Goal: Information Seeking & Learning: Learn about a topic

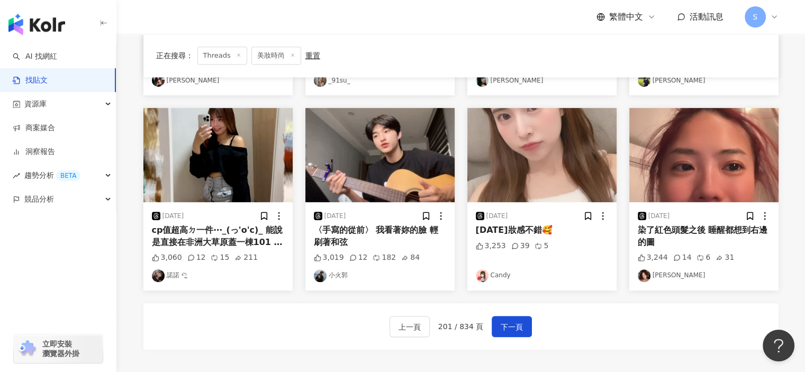
click at [543, 275] on link "Candy" at bounding box center [542, 275] width 132 height 13
click at [532, 175] on img "button" at bounding box center [541, 155] width 149 height 94
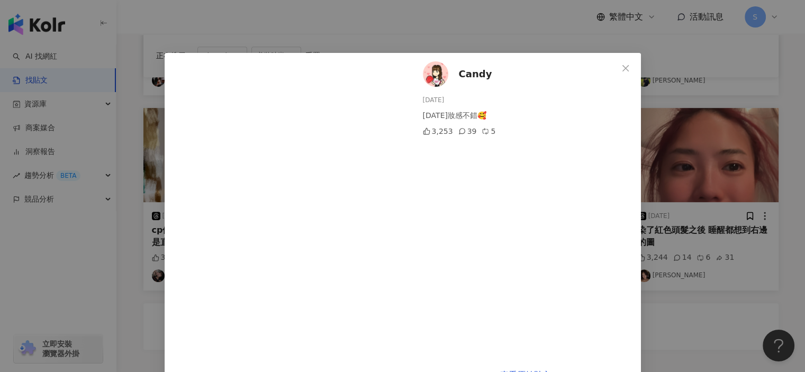
click at [739, 274] on div "Candy [DATE] [DATE]妝感不錯🥰 3,253 39 5 查看原始貼文" at bounding box center [402, 186] width 805 height 372
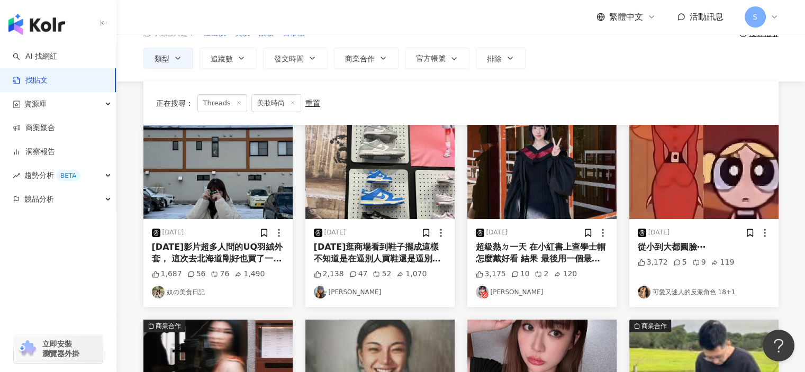
scroll to position [584, 0]
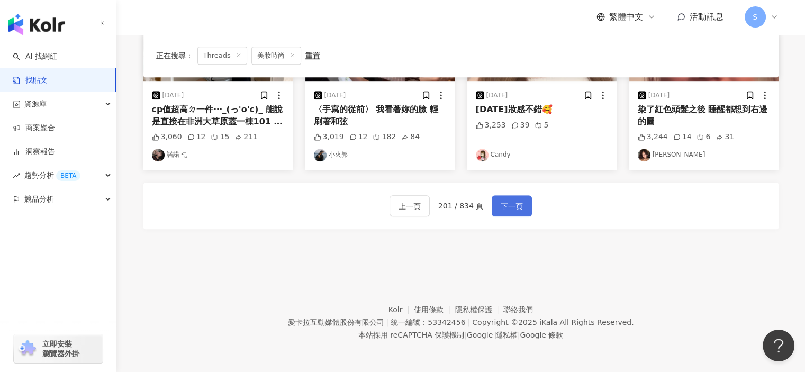
click at [507, 209] on span "下一頁" at bounding box center [511, 206] width 22 height 13
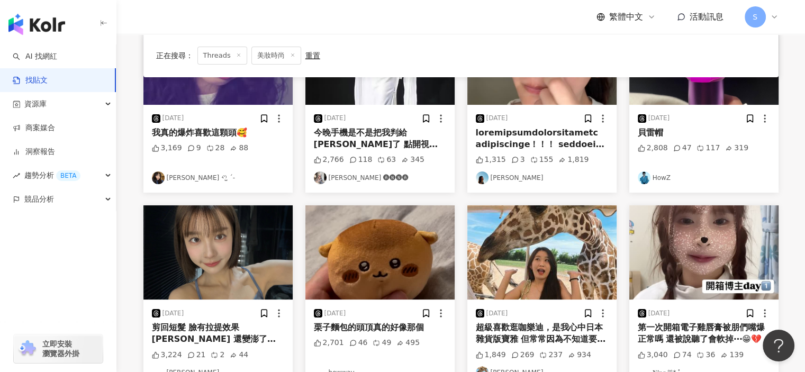
scroll to position [499, 0]
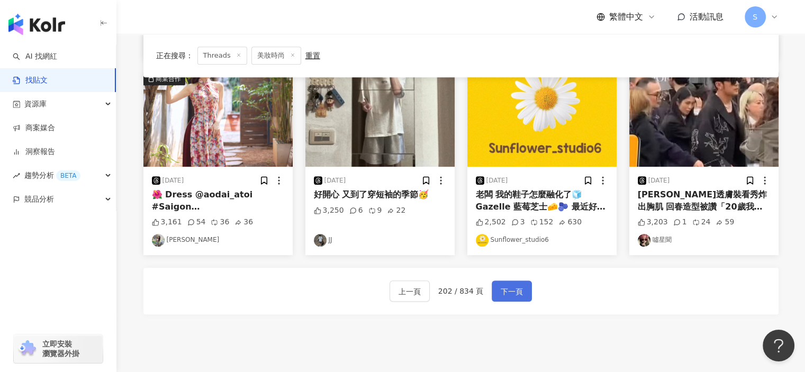
click at [505, 292] on span "下一頁" at bounding box center [511, 291] width 22 height 13
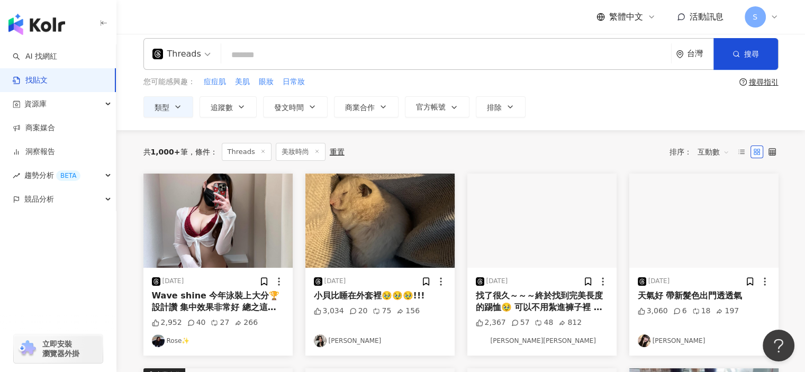
scroll to position [0, 0]
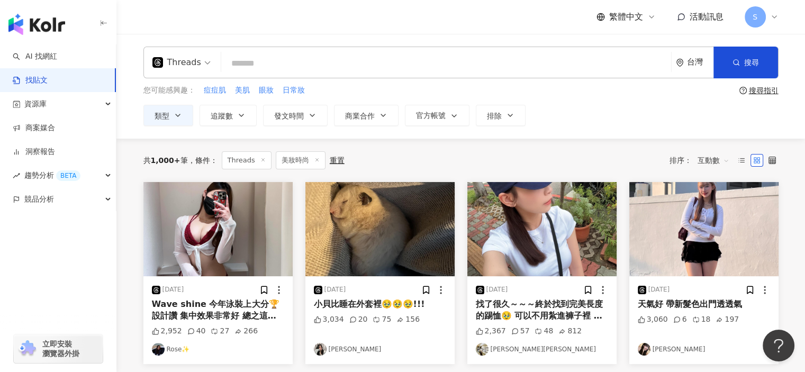
click at [520, 248] on img "button" at bounding box center [541, 229] width 149 height 94
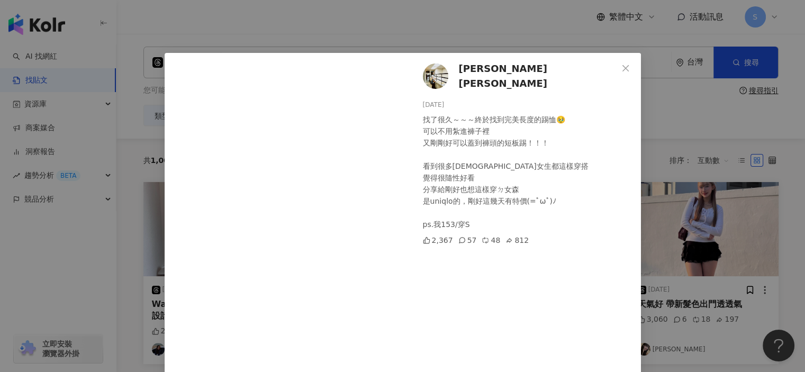
click at [771, 110] on div "[PERSON_NAME][PERSON_NAME] [DATE] 找了很久～～～終於找到完美長度的踢恤🥹 可以不用紮進褲子裡 又剛剛好可以蓋到褲頭的短板踢！…" at bounding box center [402, 186] width 805 height 372
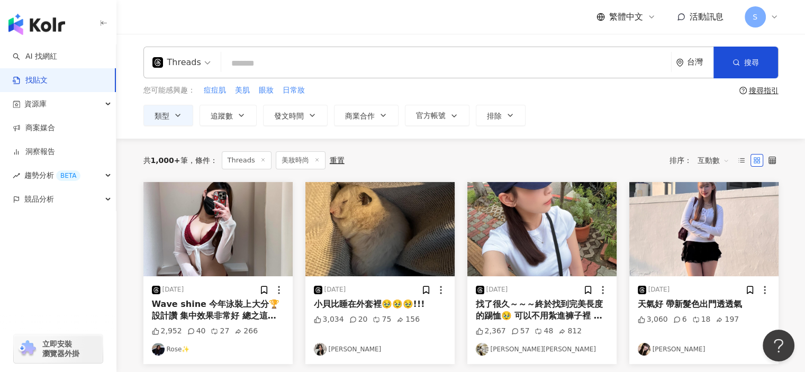
click at [719, 239] on img "button" at bounding box center [703, 229] width 149 height 94
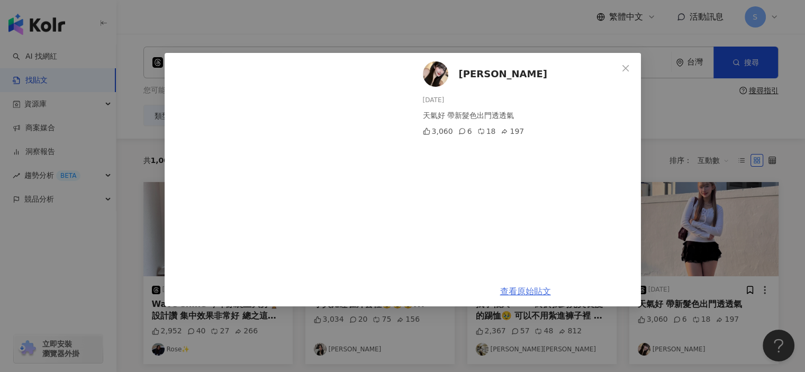
click at [540, 287] on link "查看原始貼文" at bounding box center [525, 291] width 51 height 10
click at [695, 119] on div "[PERSON_NAME][DATE] 天氣好 帶新髮色出門透透氣 3,060 6 18 197 查看原始貼文" at bounding box center [402, 186] width 805 height 372
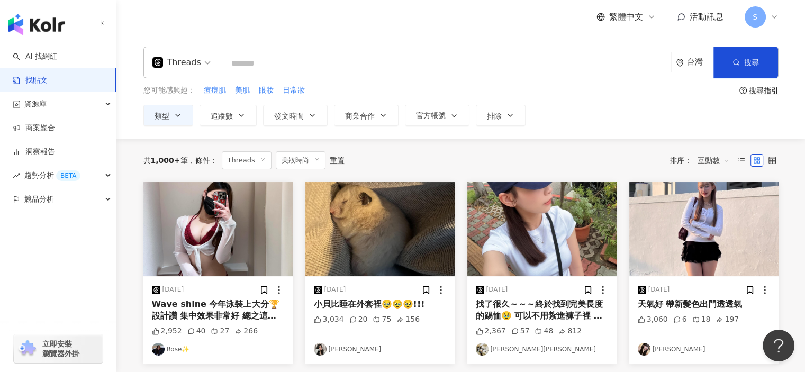
scroll to position [584, 0]
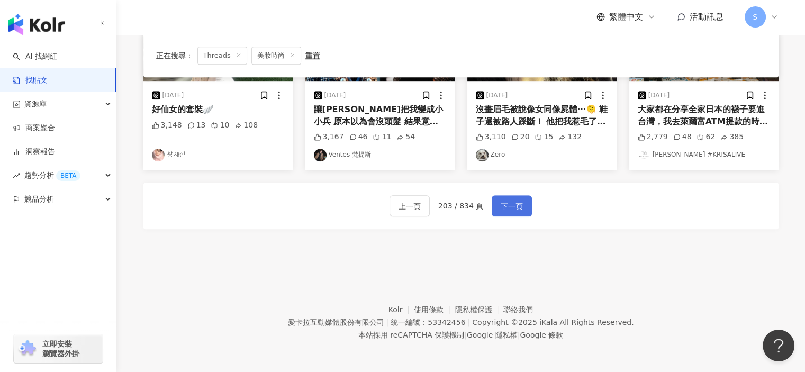
click at [520, 202] on span "下一頁" at bounding box center [511, 206] width 22 height 13
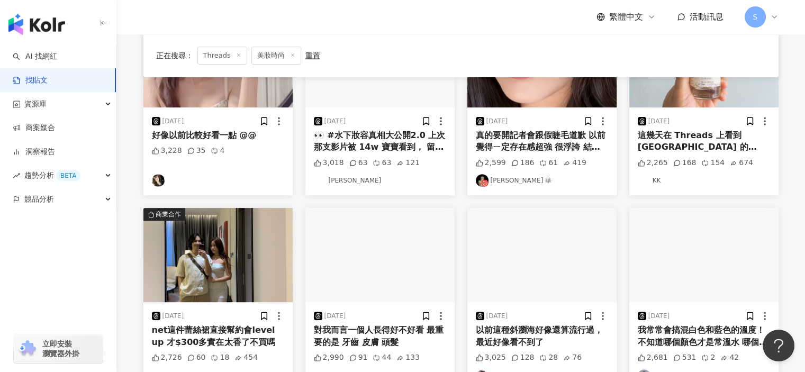
scroll to position [214, 0]
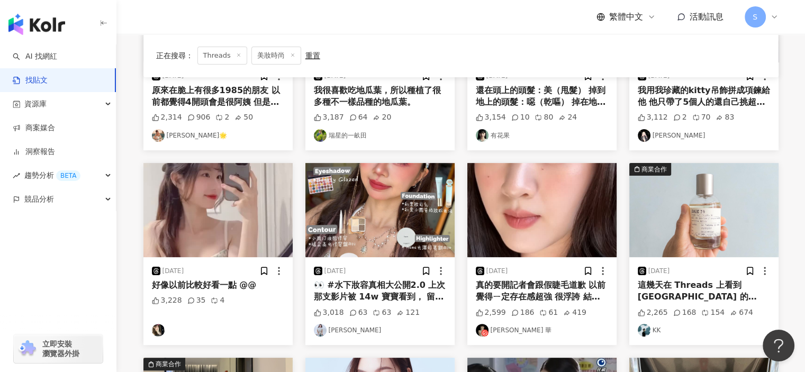
click at [586, 205] on img "button" at bounding box center [541, 210] width 149 height 94
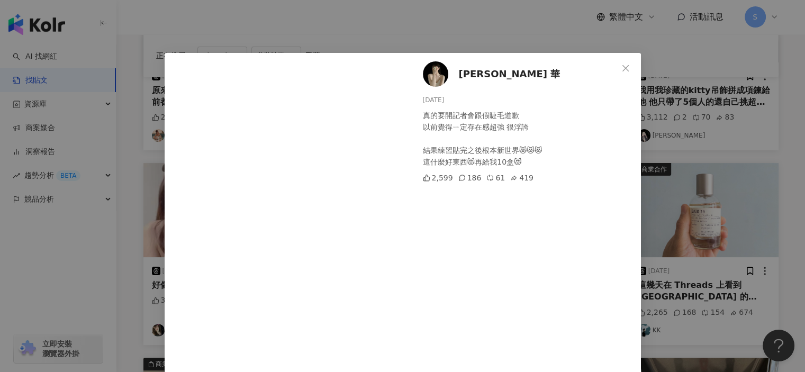
click at [673, 190] on div "[PERSON_NAME] 華 [DATE] 真的要開記者會跟假睫毛道歉 以前覺得ㄧ定存在感超強 很浮誇 結果練習貼完之後根本新世界😻😻😻 這什麼好東西😻再給…" at bounding box center [402, 186] width 805 height 372
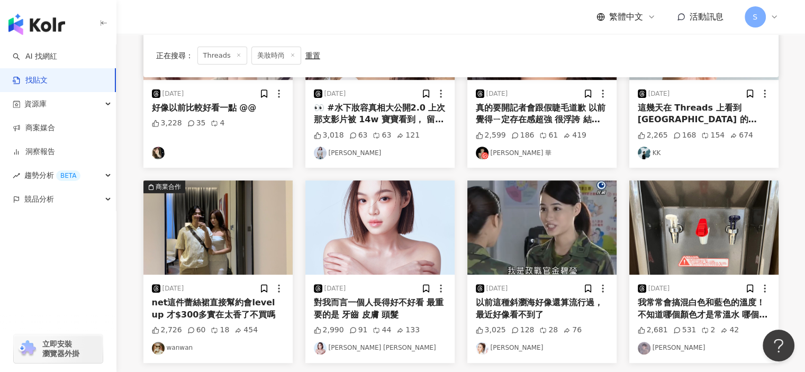
scroll to position [531, 0]
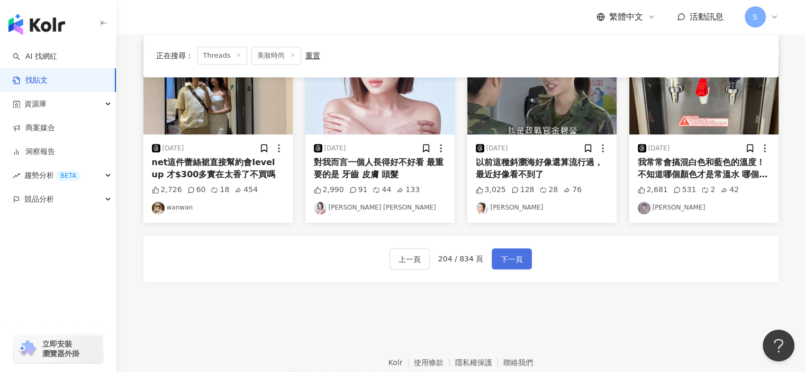
click at [506, 257] on span "下一頁" at bounding box center [511, 259] width 22 height 13
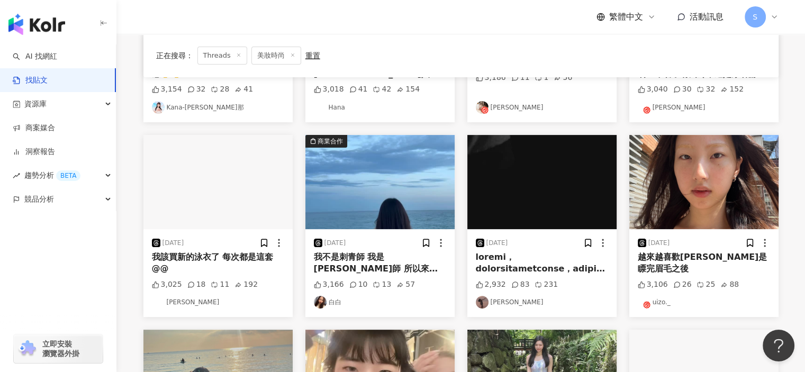
scroll to position [214, 0]
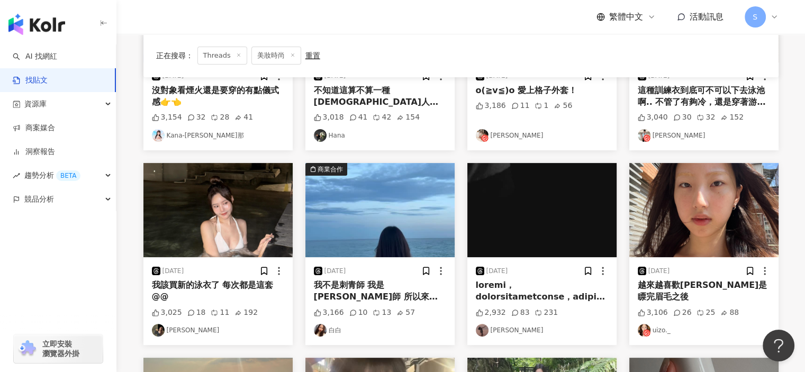
click at [266, 209] on img "button" at bounding box center [217, 210] width 149 height 94
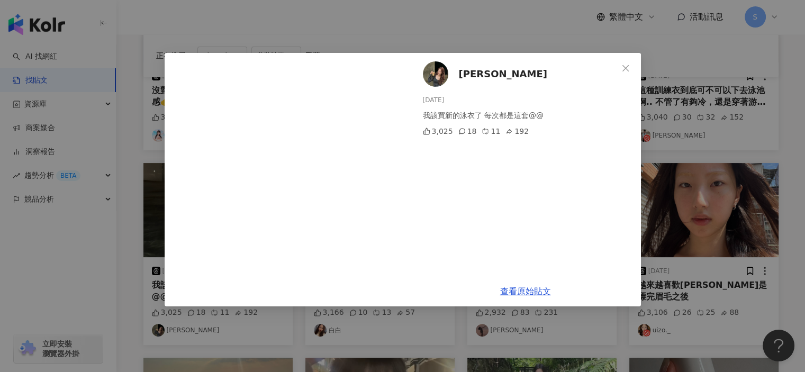
click at [724, 222] on div "[PERSON_NAME] [DATE] 我該買新的泳衣了 每次都是這套@@ 3,025 18 11 192 查看原始貼文" at bounding box center [402, 186] width 805 height 372
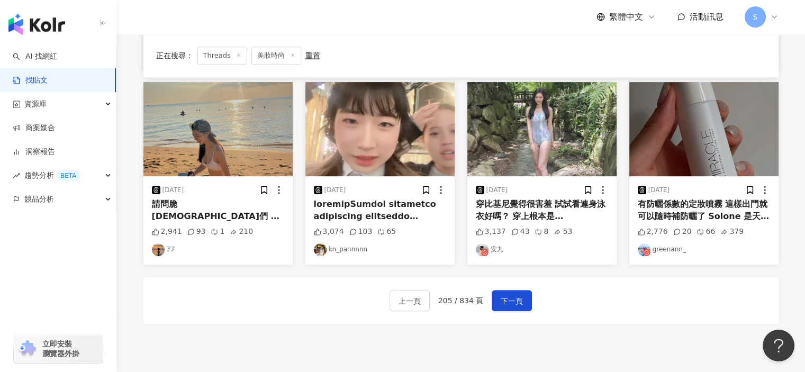
scroll to position [584, 0]
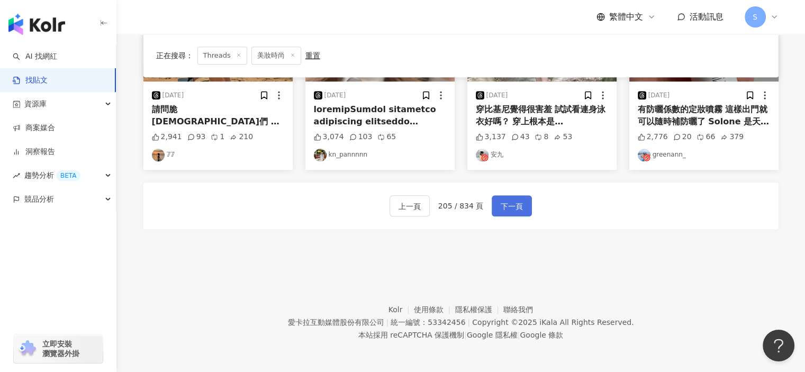
click at [494, 211] on button "下一頁" at bounding box center [512, 205] width 40 height 21
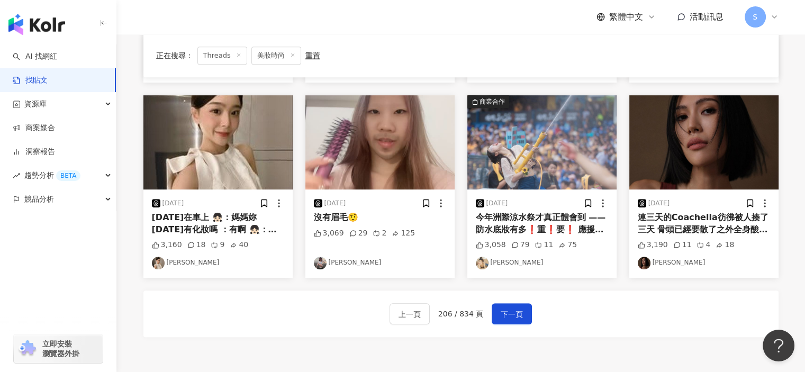
scroll to position [500, 0]
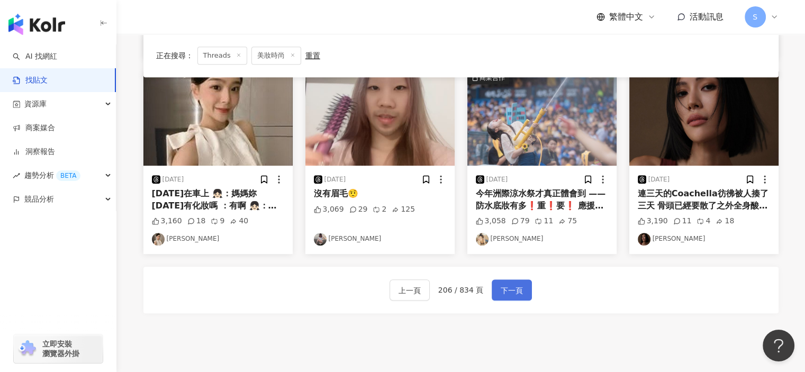
click at [508, 283] on button "下一頁" at bounding box center [512, 289] width 40 height 21
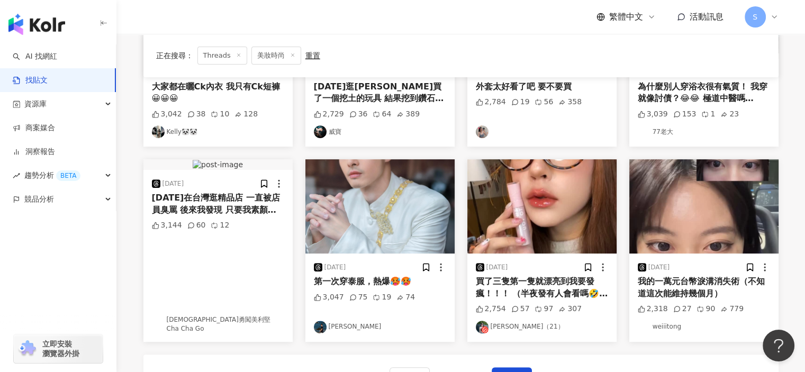
scroll to position [394, 0]
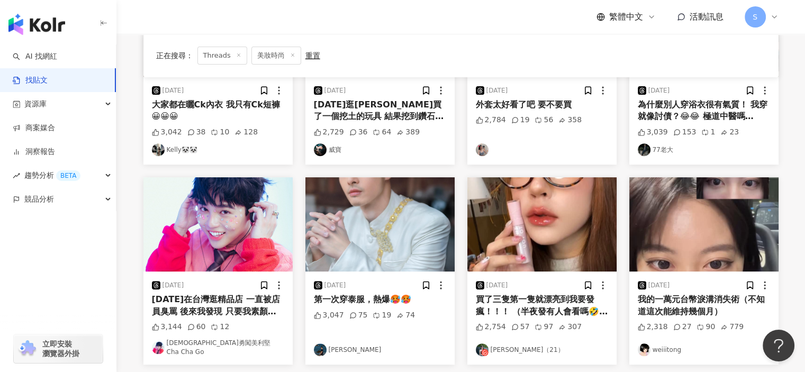
click at [528, 254] on img "button" at bounding box center [541, 224] width 149 height 94
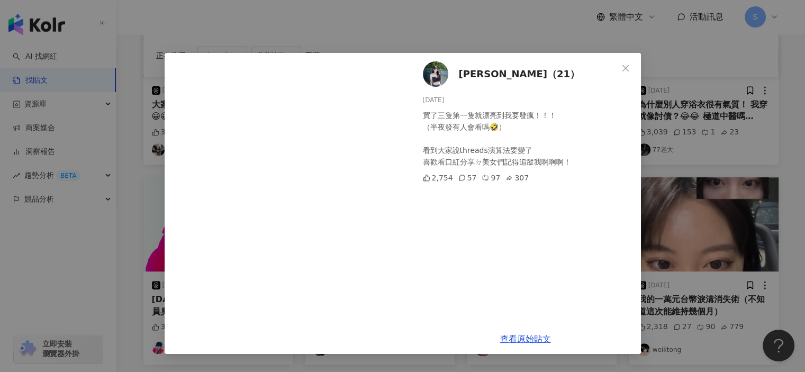
click at [666, 245] on div "[PERSON_NAME]（21） [DATE] 買了三隻第一隻就漂亮到我要發瘋！！！ （半夜發有人會看嗎🤣） 看到大家說threads演算法要變了 喜歡看口…" at bounding box center [402, 186] width 805 height 372
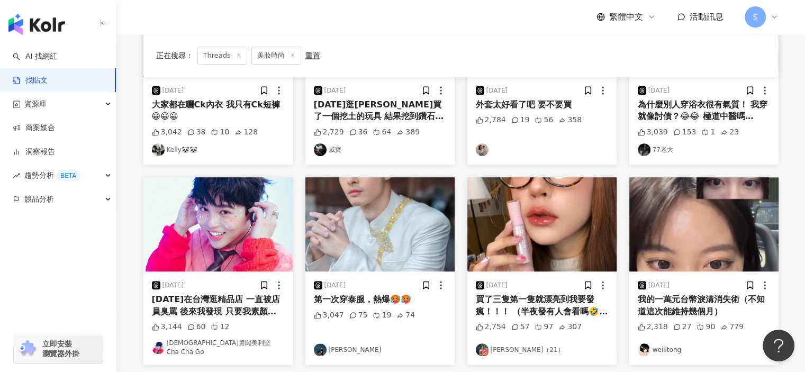
click at [685, 248] on img "button" at bounding box center [703, 224] width 149 height 94
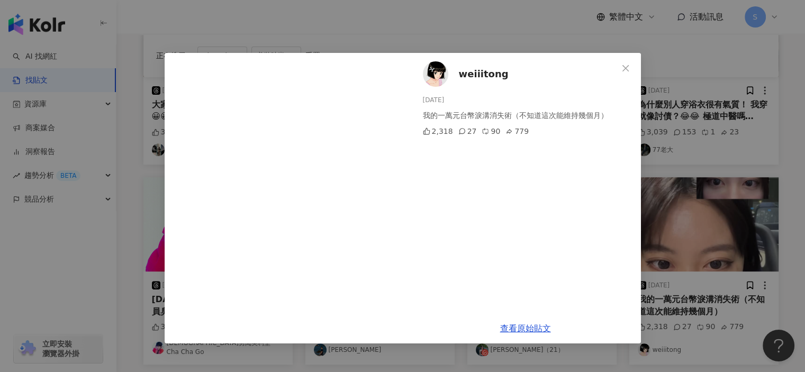
click at [744, 236] on div "weiiitong [DATE] 我的一萬元台幣淚溝消失術（不知道這次能維持幾個月） 2,318 27 90 779 查看原始貼文" at bounding box center [402, 186] width 805 height 372
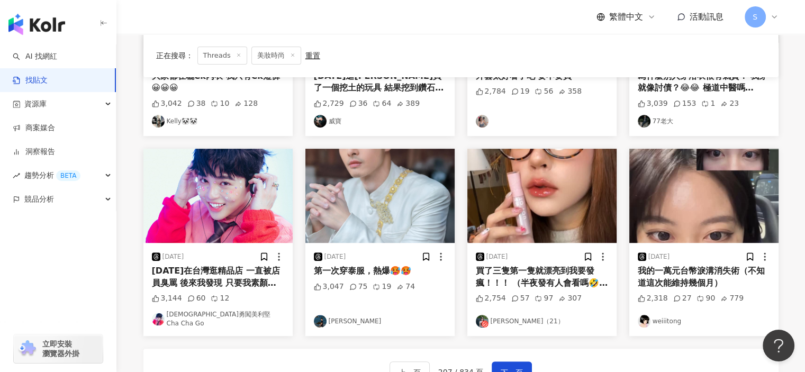
scroll to position [443, 0]
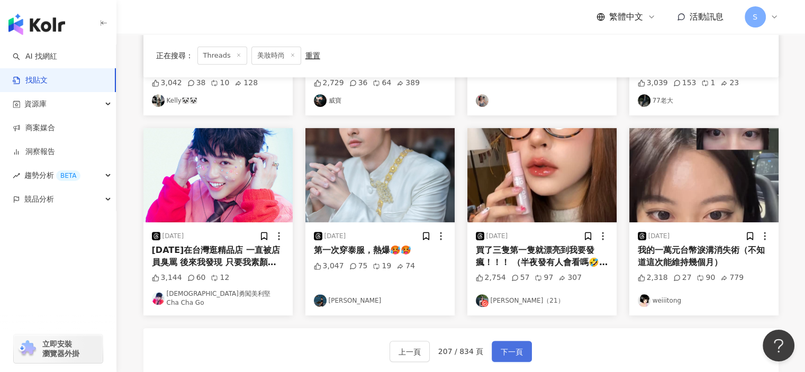
click at [509, 341] on button "下一頁" at bounding box center [512, 351] width 40 height 21
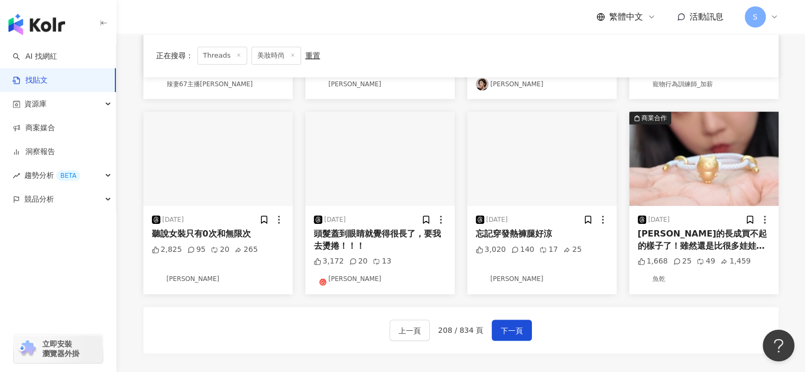
scroll to position [584, 0]
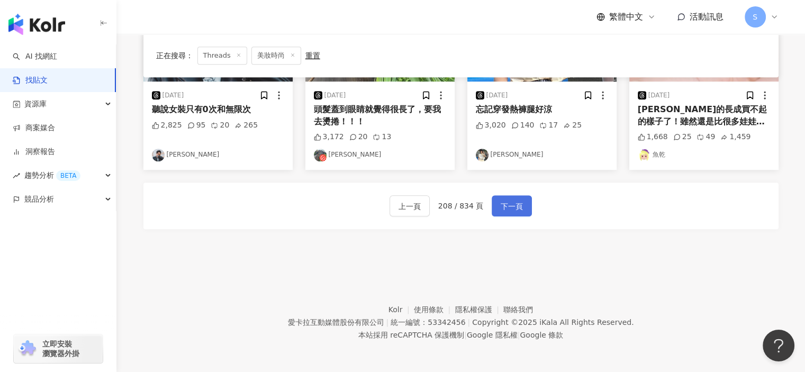
click at [512, 203] on span "下一頁" at bounding box center [511, 206] width 22 height 13
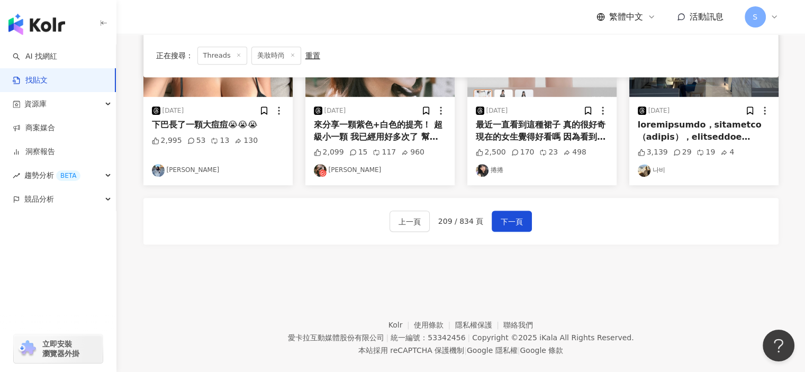
scroll to position [577, 0]
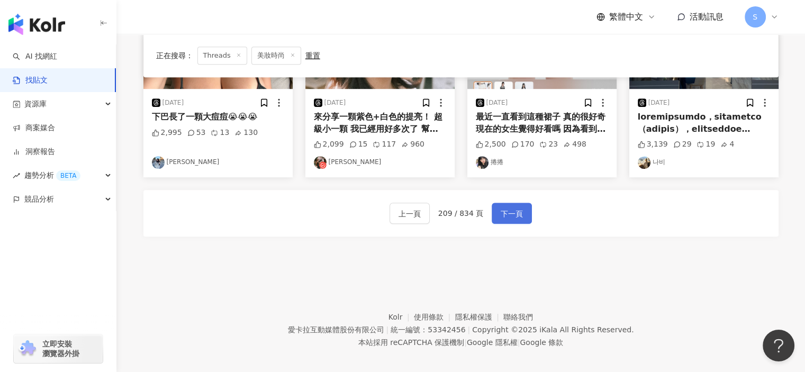
click at [501, 215] on span "下一頁" at bounding box center [511, 213] width 22 height 13
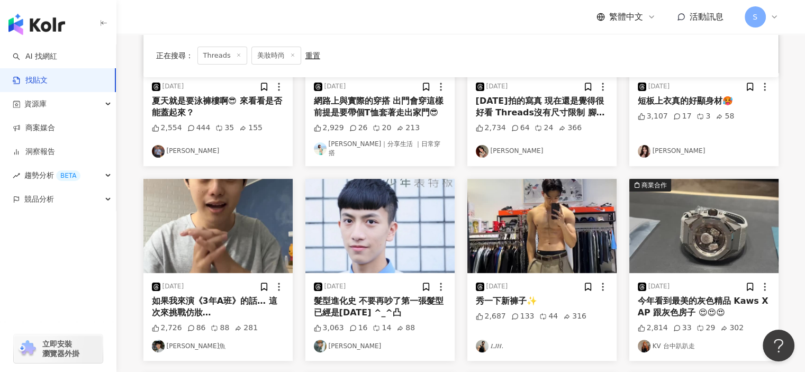
scroll to position [534, 0]
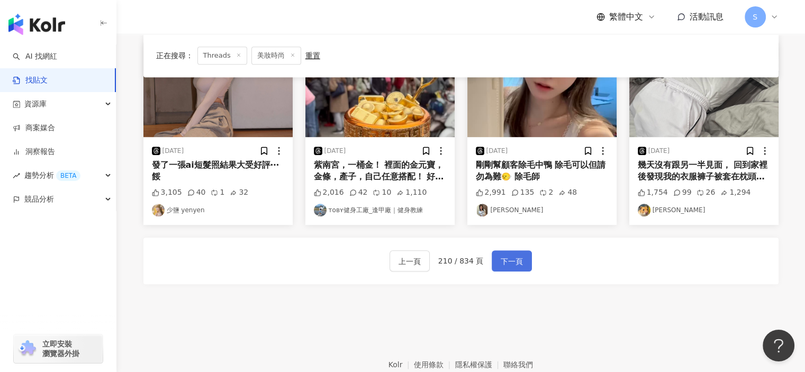
click at [497, 261] on button "下一頁" at bounding box center [512, 260] width 40 height 21
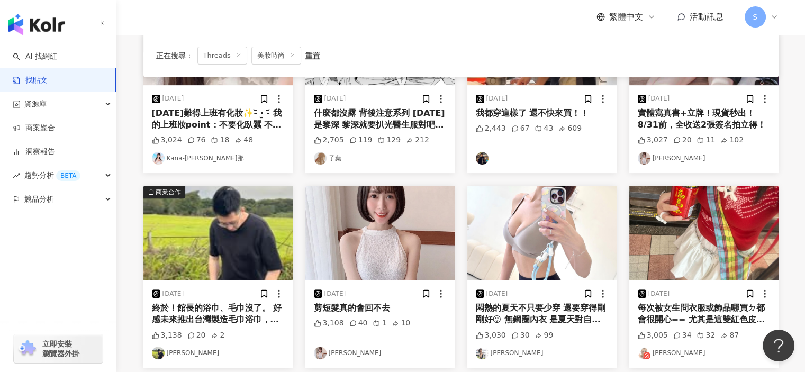
scroll to position [444, 0]
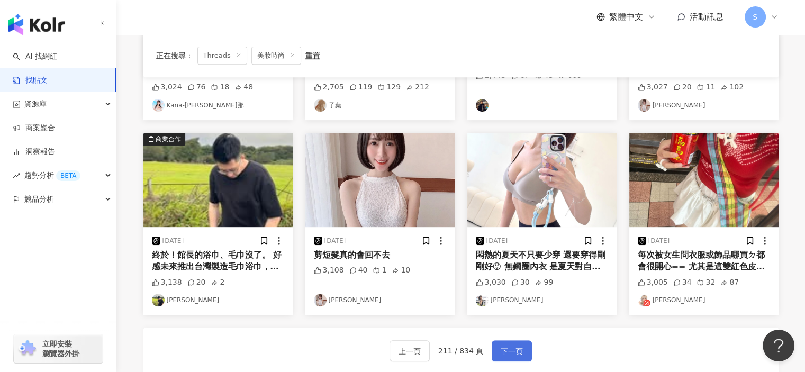
click at [503, 345] on span "下一頁" at bounding box center [511, 351] width 22 height 13
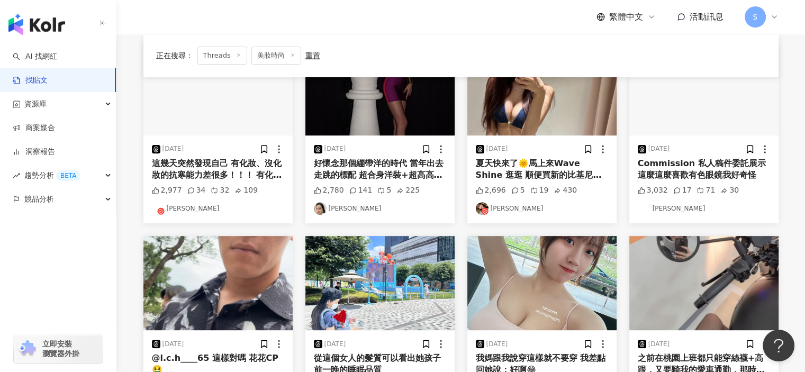
scroll to position [550, 0]
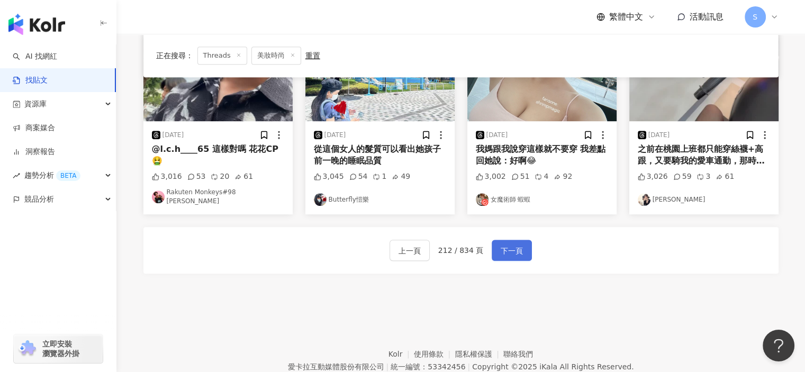
click at [510, 244] on span "下一頁" at bounding box center [511, 250] width 22 height 13
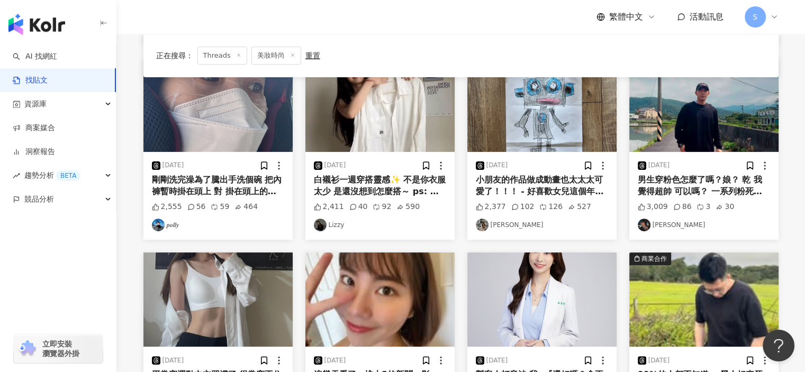
scroll to position [584, 0]
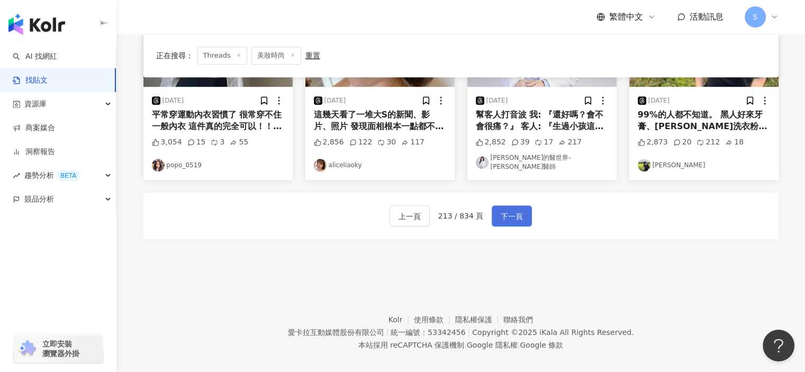
click at [492, 205] on button "下一頁" at bounding box center [512, 215] width 40 height 21
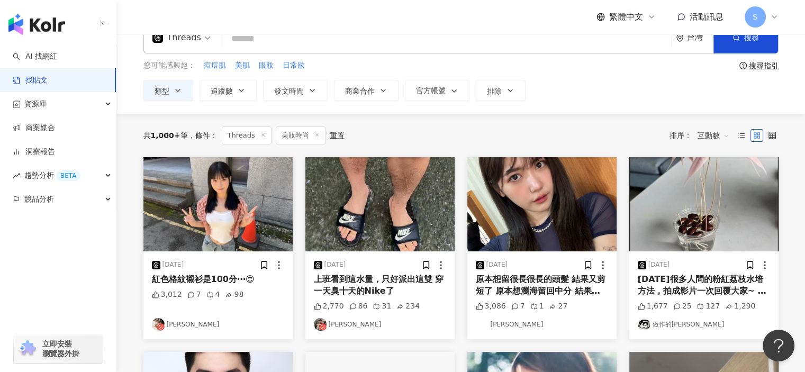
scroll to position [2, 0]
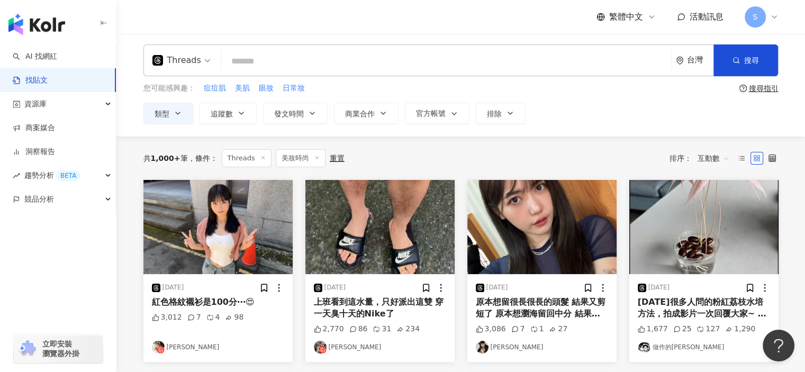
click at [559, 239] on img "button" at bounding box center [541, 227] width 149 height 94
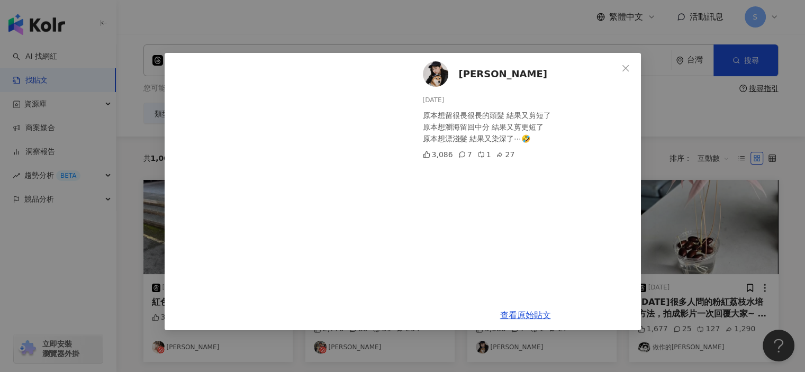
click at [701, 207] on div "[PERSON_NAME] [DATE] 原本想留很長很長的頭髮 結果又剪短了 原本想瀏海留回中分 結果又剪更短了 原本想漂淺髮 結果又染深了⋯🤣 3,086…" at bounding box center [402, 186] width 805 height 372
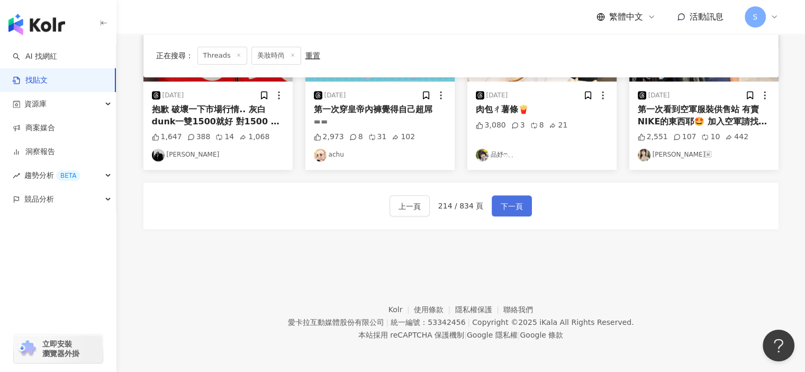
click at [525, 207] on button "下一頁" at bounding box center [512, 205] width 40 height 21
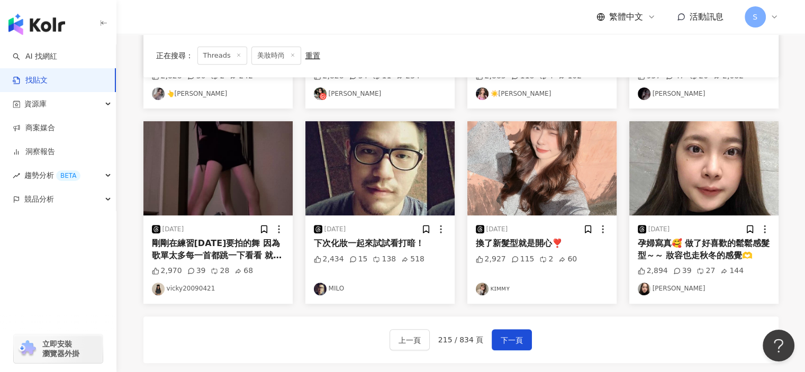
scroll to position [455, 0]
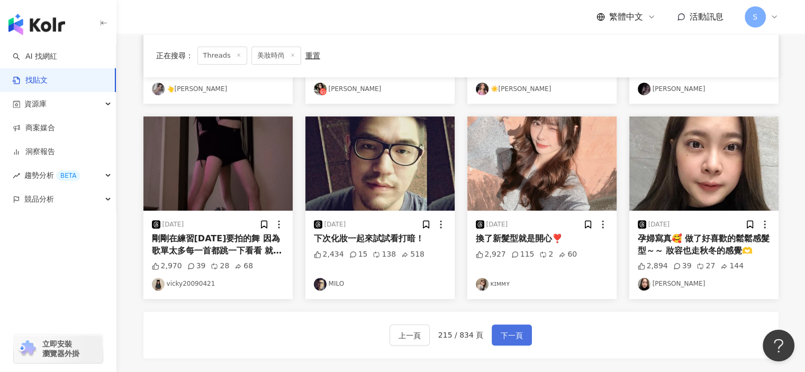
click at [518, 332] on span "下一頁" at bounding box center [511, 335] width 22 height 13
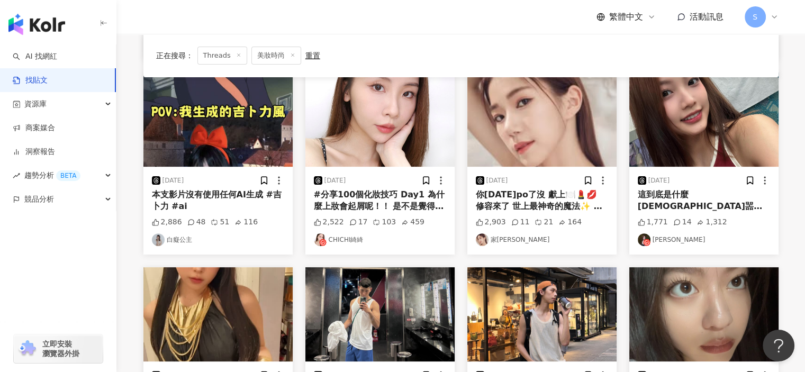
scroll to position [547, 0]
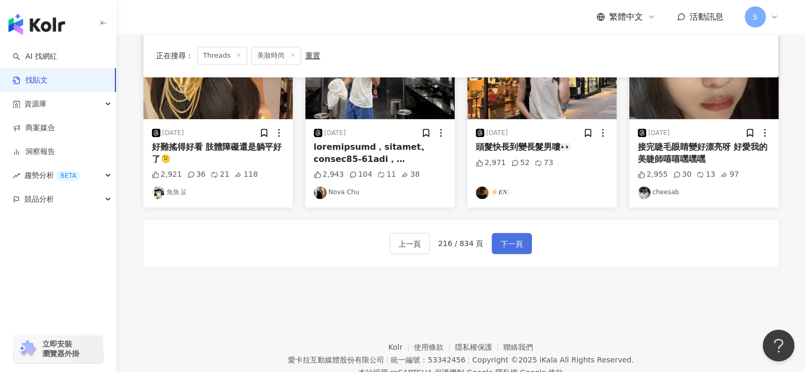
click at [513, 238] on span "下一頁" at bounding box center [511, 244] width 22 height 13
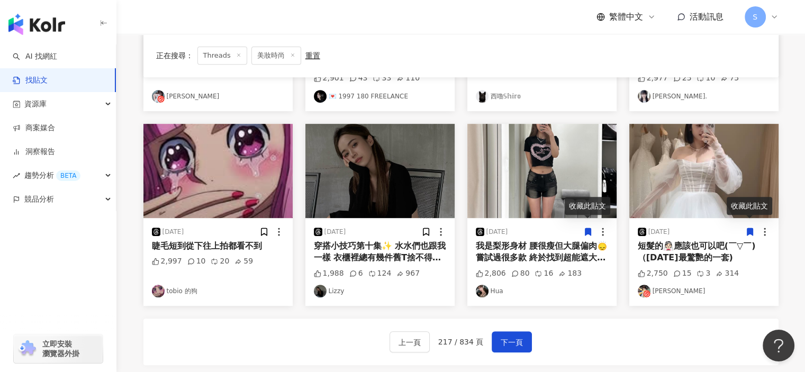
scroll to position [526, 0]
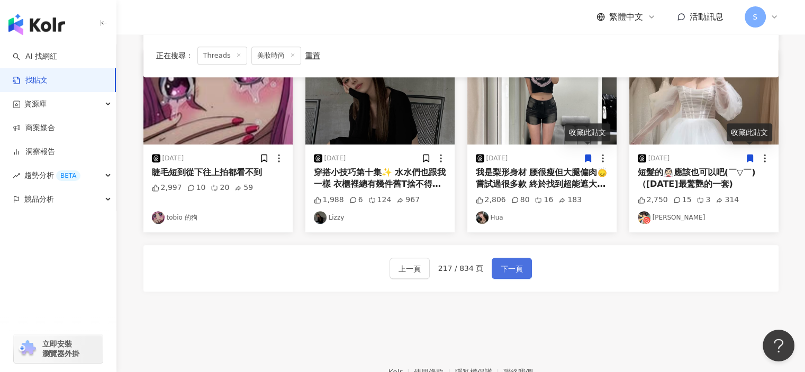
click at [510, 265] on span "下一頁" at bounding box center [511, 268] width 22 height 13
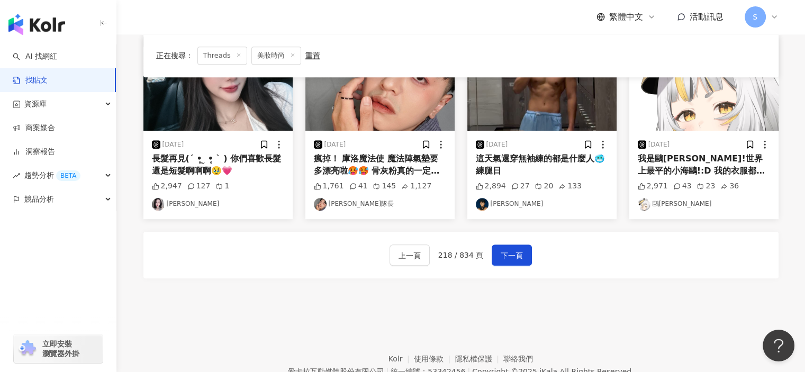
scroll to position [584, 0]
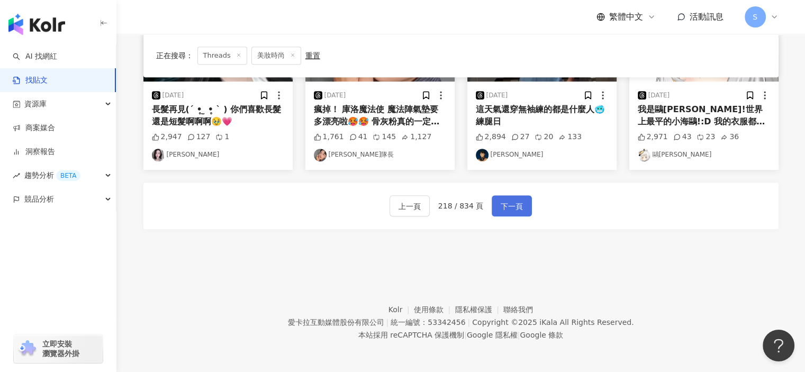
click at [500, 211] on span "下一頁" at bounding box center [511, 206] width 22 height 13
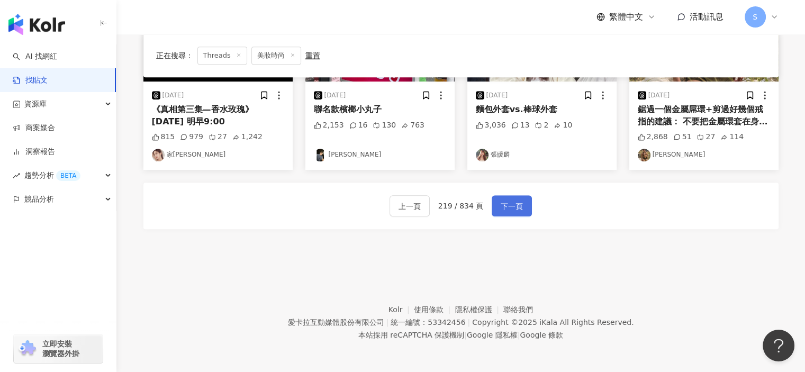
click at [502, 203] on span "下一頁" at bounding box center [511, 206] width 22 height 13
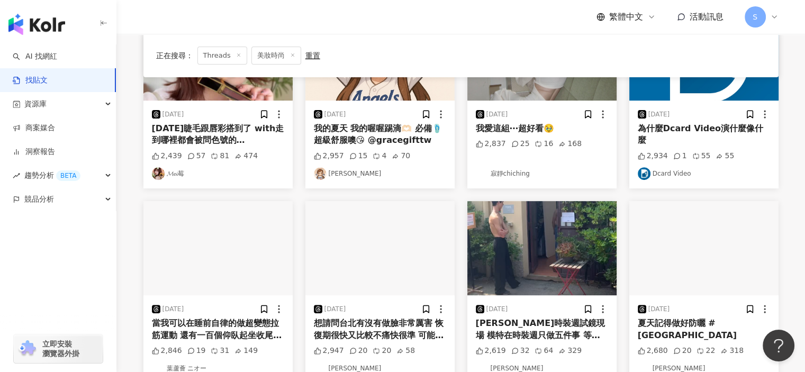
scroll to position [425, 0]
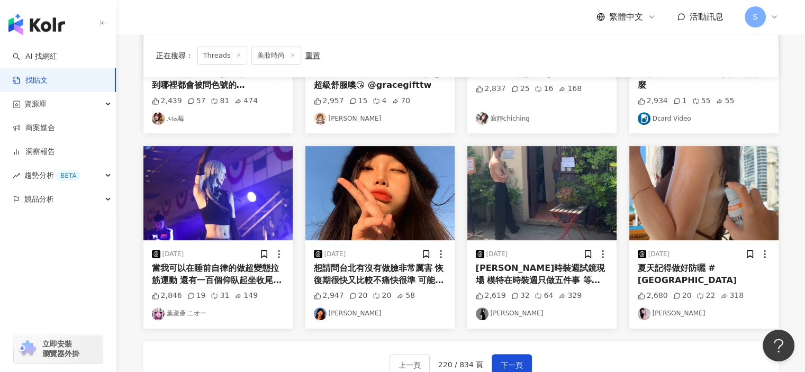
click at [397, 262] on div "想請問台北有沒有做臉非常厲害 恢復期很快又比較不痛快很準 可能隔天就可以上妝的那種" at bounding box center [380, 274] width 132 height 24
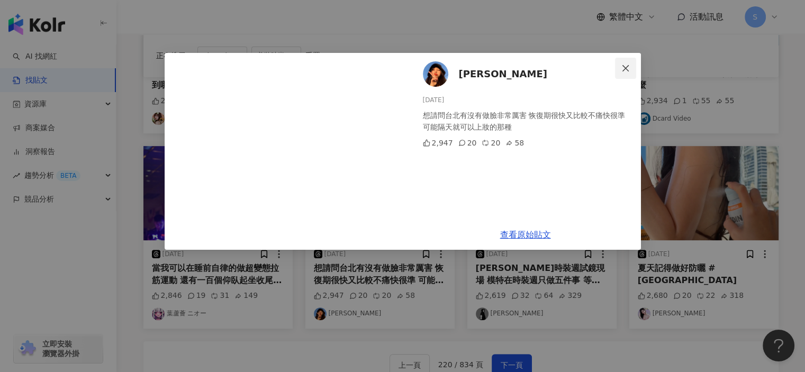
click at [629, 67] on icon "close" at bounding box center [625, 68] width 8 height 8
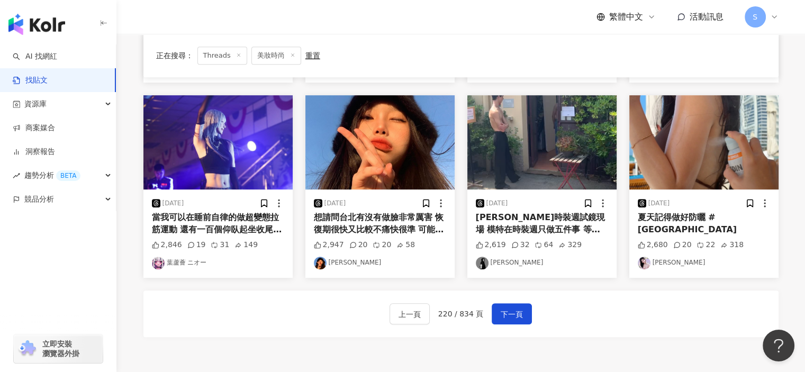
scroll to position [512, 0]
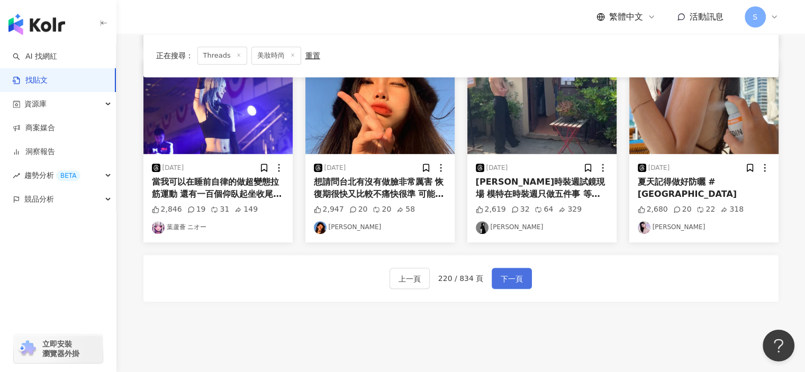
click at [501, 281] on span "下一頁" at bounding box center [511, 278] width 22 height 13
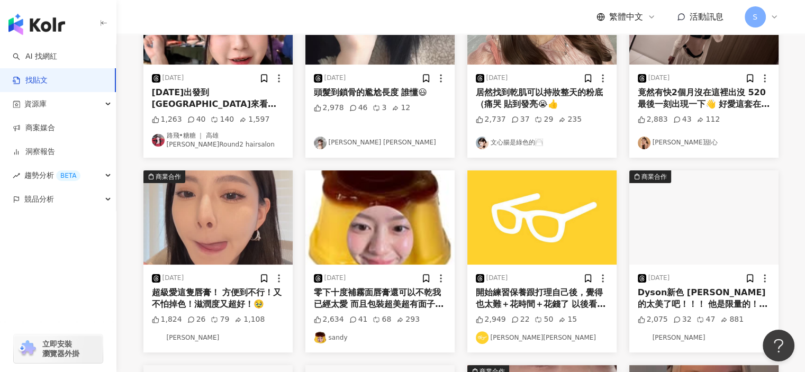
scroll to position [93, 0]
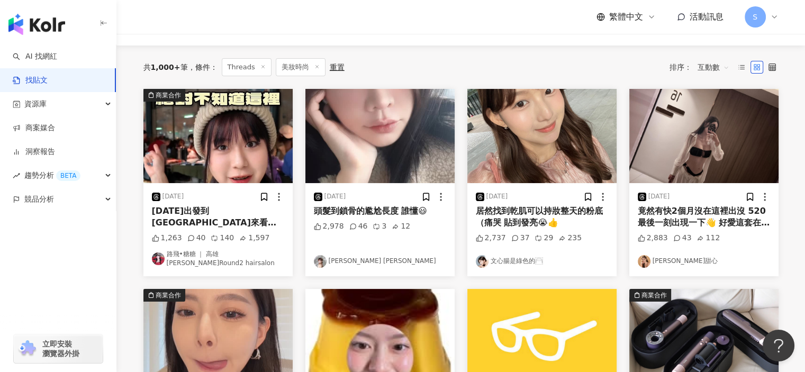
click at [551, 152] on img "button" at bounding box center [541, 136] width 149 height 94
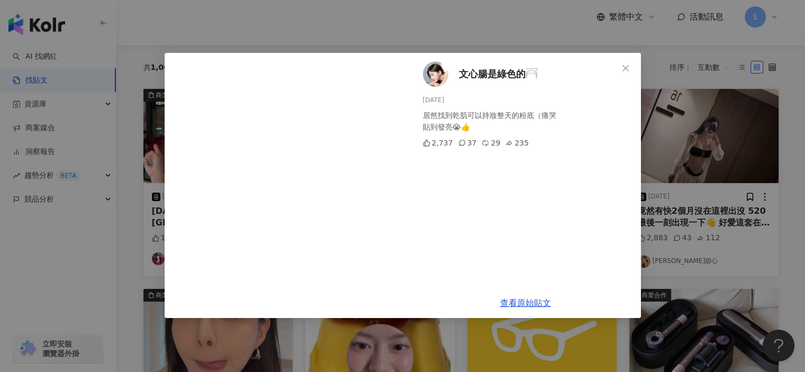
click at [721, 162] on div "文心腸是綠色的🦳 [DATE] 居然找到乾肌可以持妝整天的粉底（痛哭 貼到發亮😭👍 2,737 37 29 235 查看原始貼文" at bounding box center [402, 186] width 805 height 372
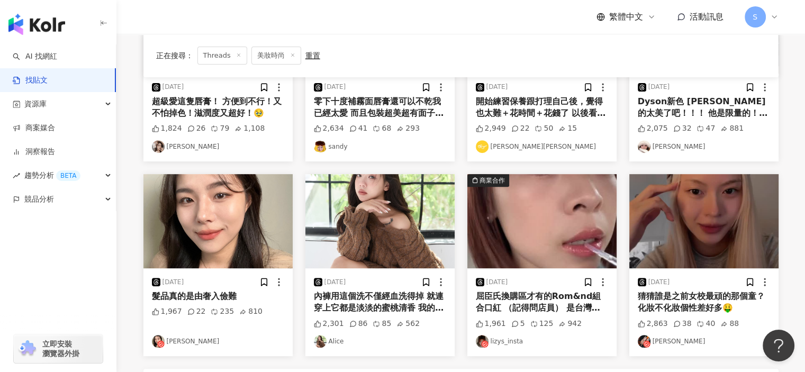
scroll to position [526, 0]
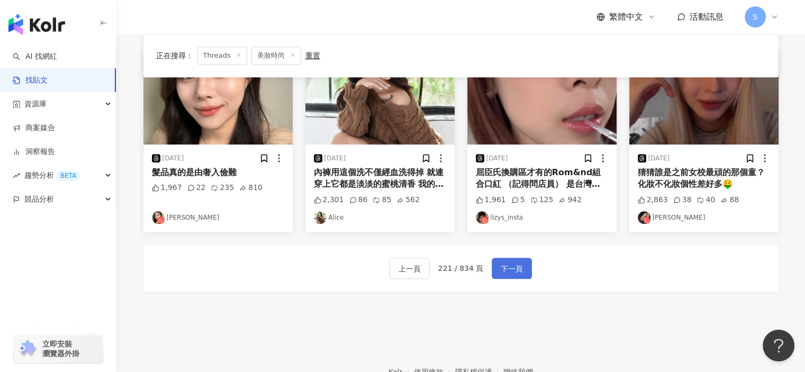
click at [497, 265] on button "下一頁" at bounding box center [512, 268] width 40 height 21
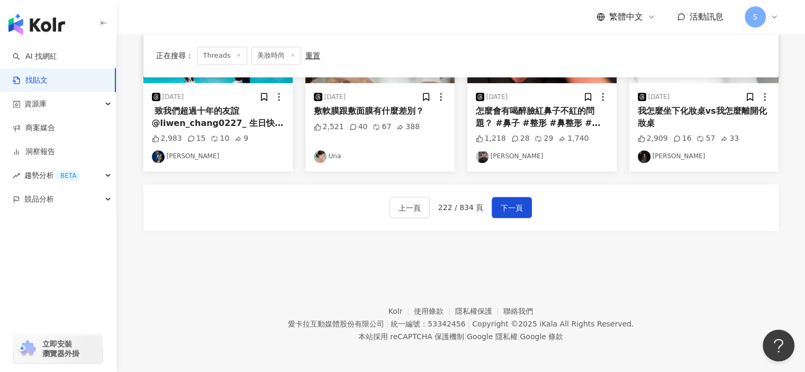
scroll to position [584, 0]
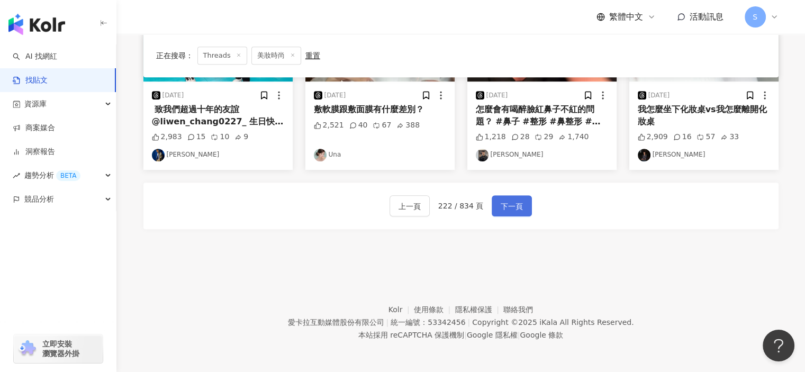
click at [502, 201] on span "下一頁" at bounding box center [511, 206] width 22 height 13
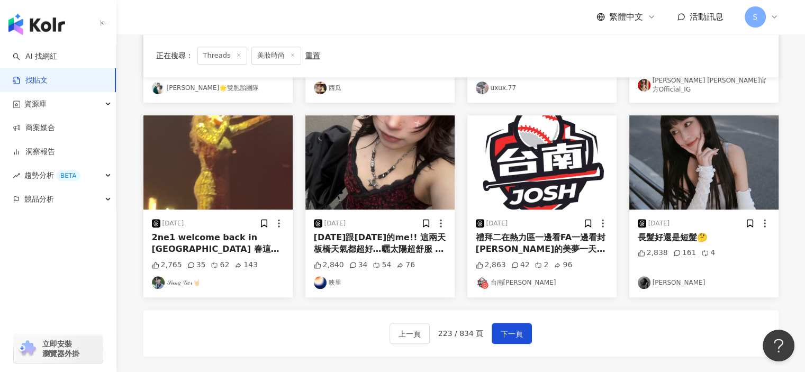
scroll to position [502, 0]
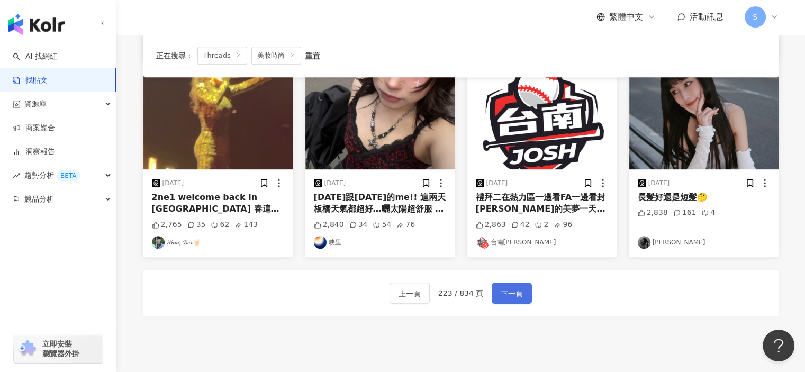
click at [510, 287] on span "下一頁" at bounding box center [511, 293] width 22 height 13
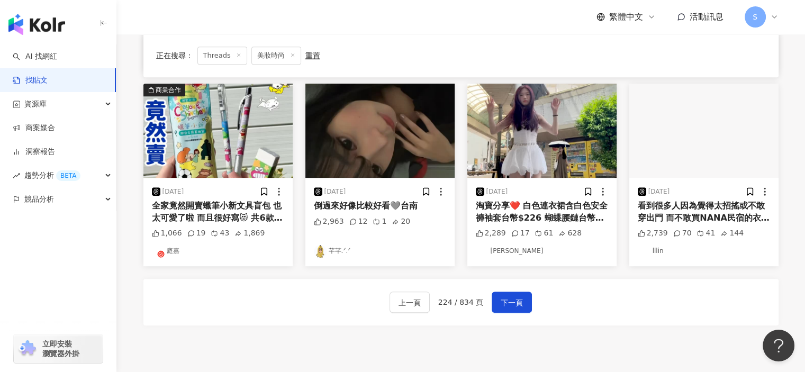
scroll to position [584, 0]
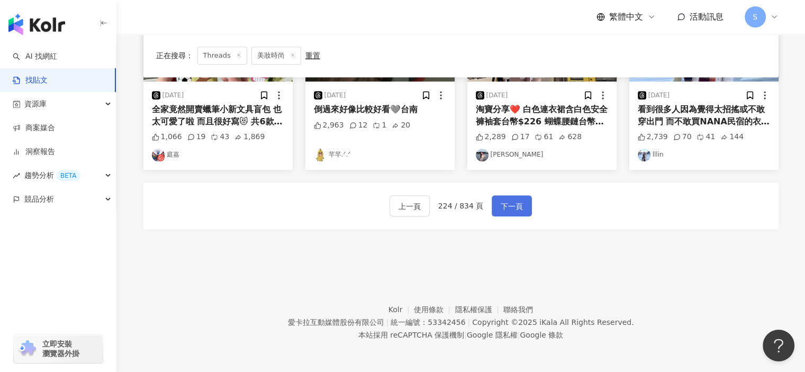
click at [507, 205] on span "下一頁" at bounding box center [511, 206] width 22 height 13
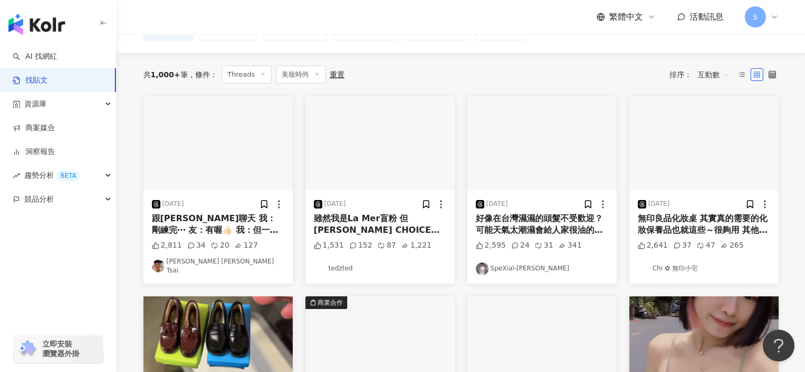
scroll to position [32, 0]
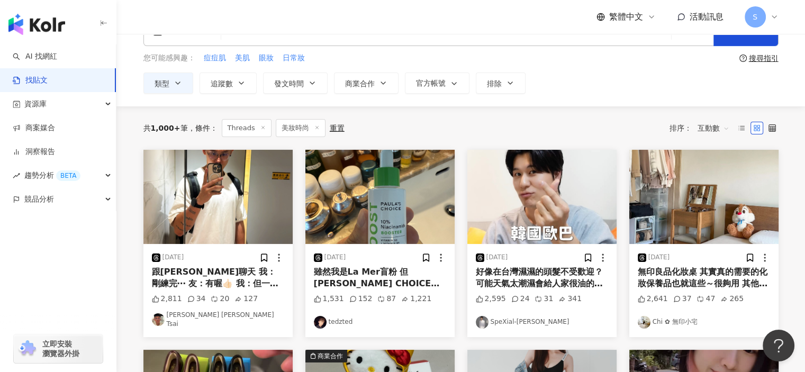
click at [412, 173] on img "button" at bounding box center [379, 197] width 149 height 94
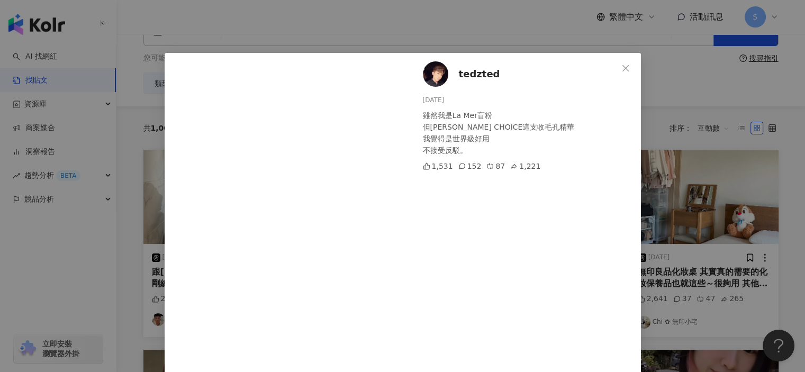
click at [658, 129] on div "tedzted [DATE] 雖然我是La Mer盲粉 但[PERSON_NAME] CHOICE這支收毛孔精華 我覺得是世界級好用 不接受反駁。 1,531…" at bounding box center [402, 186] width 805 height 372
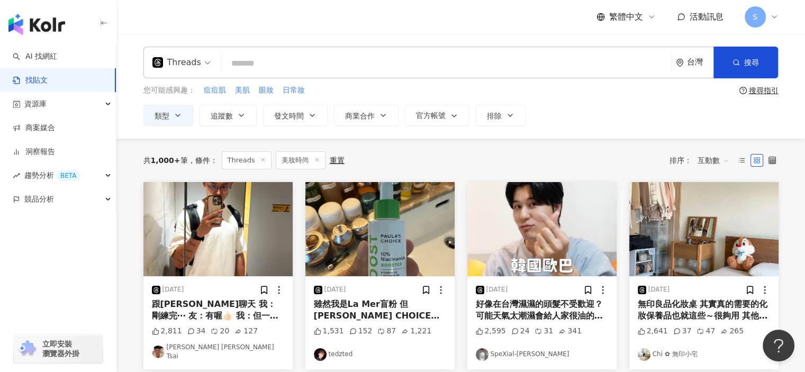
scroll to position [0, 0]
click at [214, 63] on div "Threads" at bounding box center [182, 62] width 70 height 31
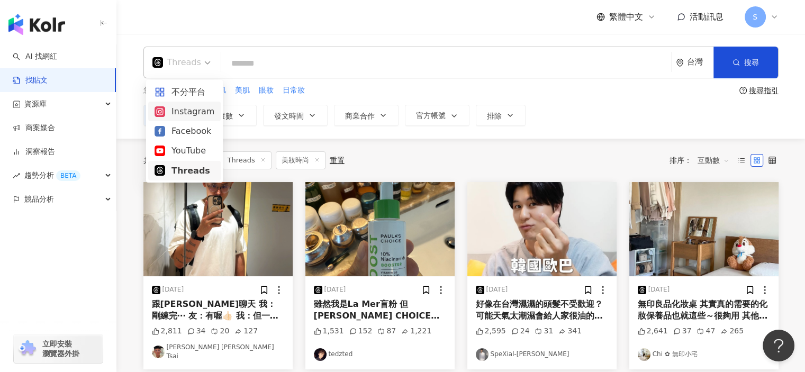
click at [196, 110] on div "Instagram" at bounding box center [184, 111] width 60 height 13
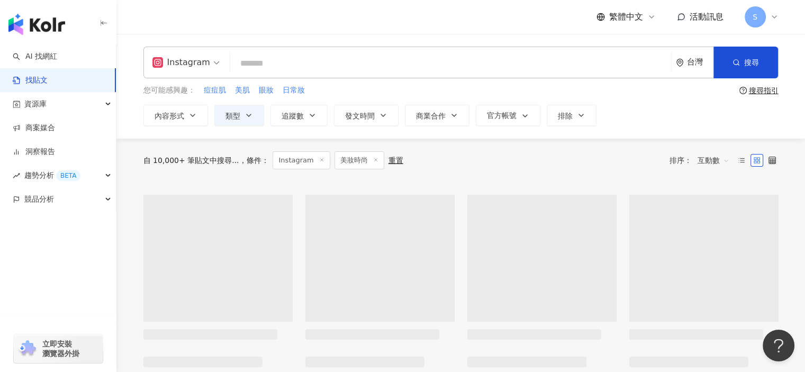
click at [281, 65] on input "search" at bounding box center [450, 63] width 432 height 23
type input "*"
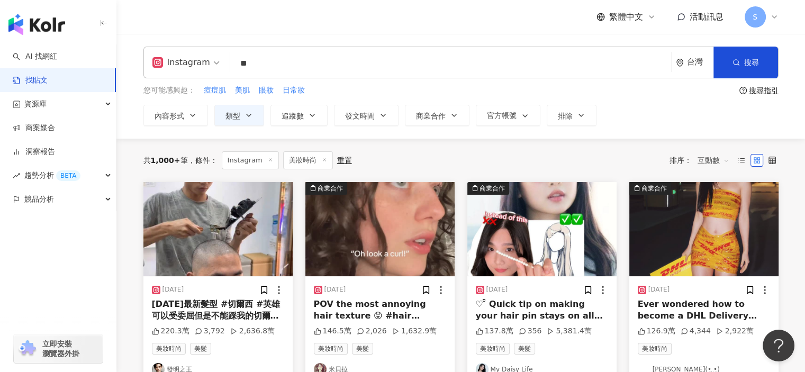
type input "**"
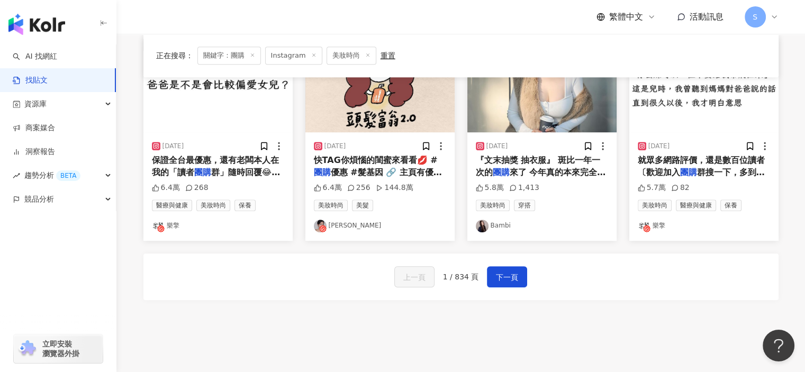
scroll to position [576, 0]
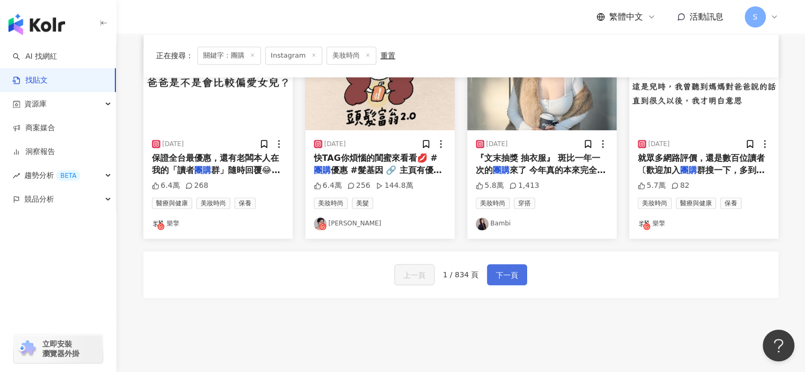
click at [508, 270] on span "下一頁" at bounding box center [507, 275] width 22 height 13
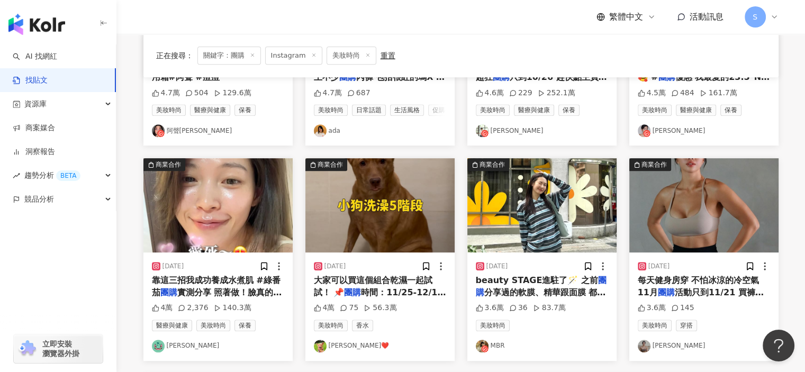
scroll to position [478, 0]
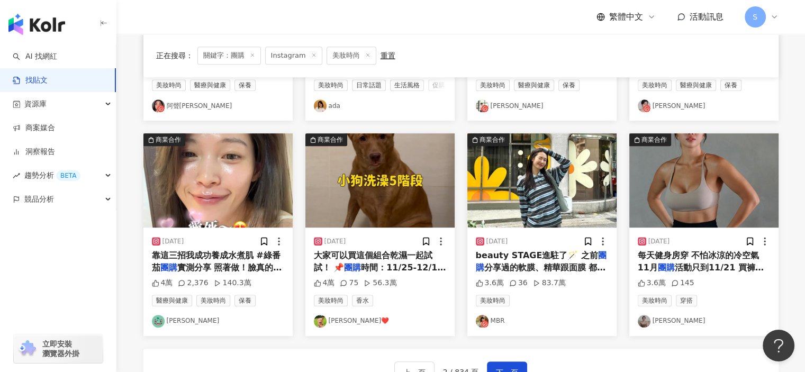
click at [265, 217] on img "button" at bounding box center [217, 180] width 149 height 94
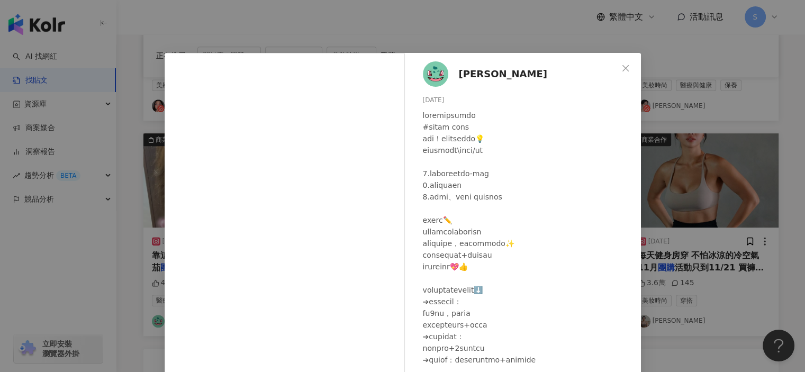
click at [736, 223] on div "[PERSON_NAME] [DATE] 4萬 2,376 140.3萬 查看原始貼文" at bounding box center [402, 186] width 805 height 372
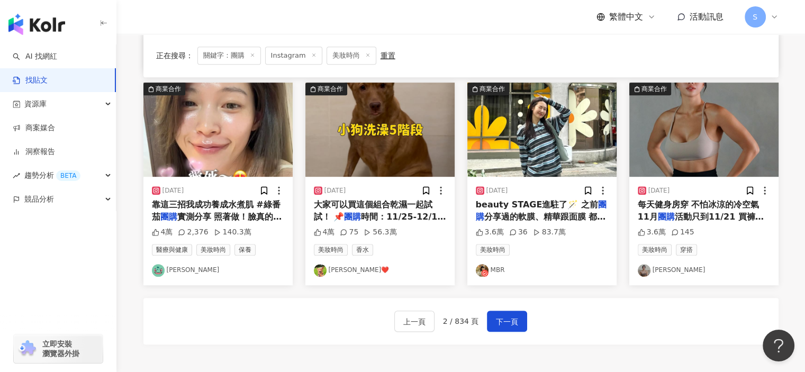
scroll to position [625, 0]
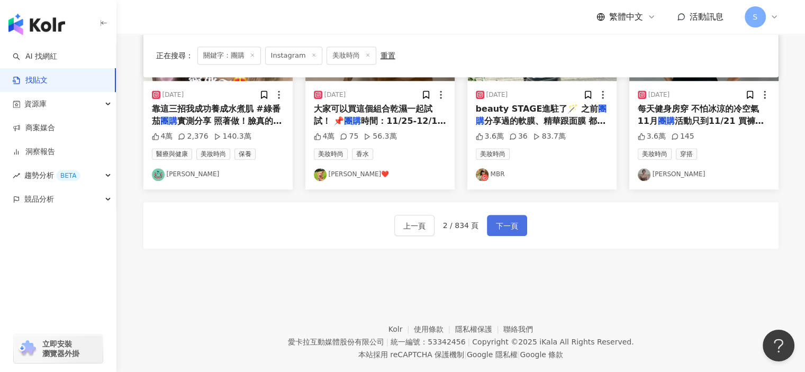
click at [503, 222] on button "下一頁" at bounding box center [507, 225] width 40 height 21
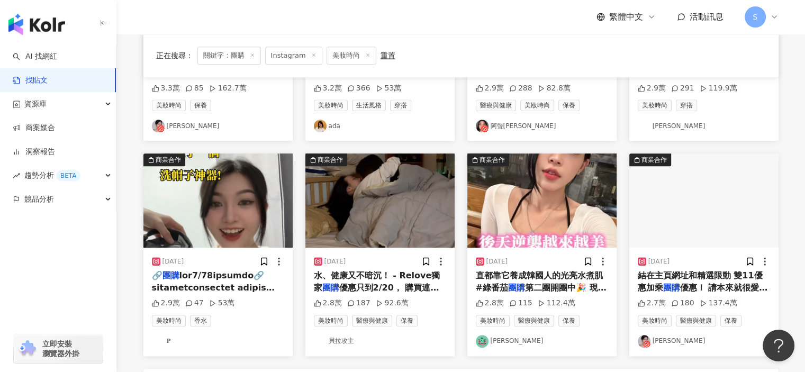
scroll to position [617, 0]
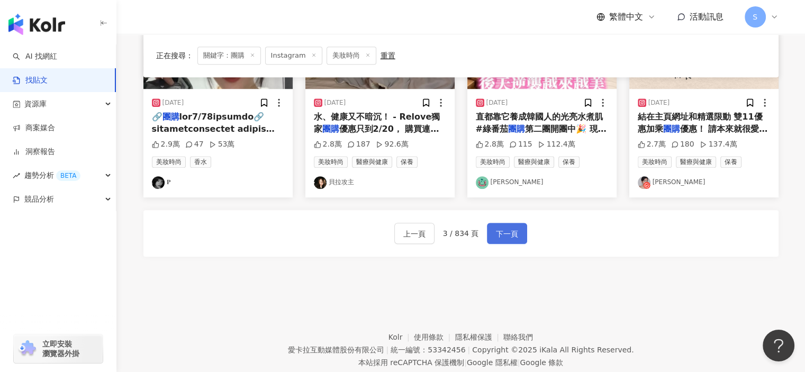
click at [503, 233] on span "下一頁" at bounding box center [507, 233] width 22 height 13
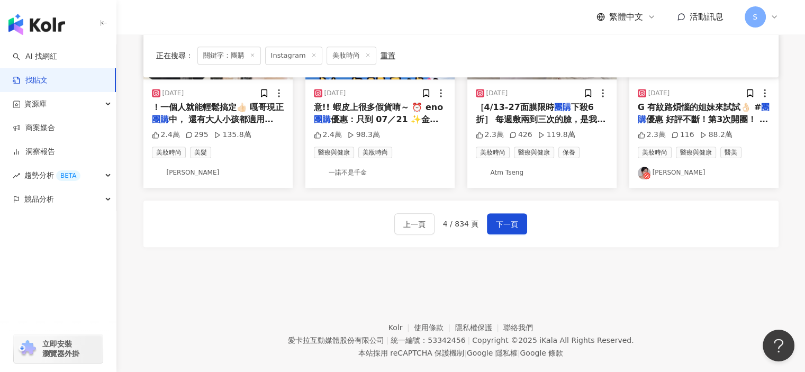
scroll to position [511, 0]
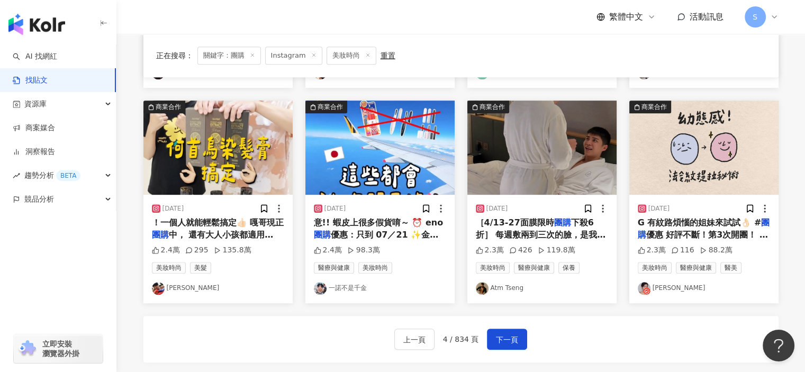
click at [540, 190] on img "button" at bounding box center [541, 148] width 149 height 94
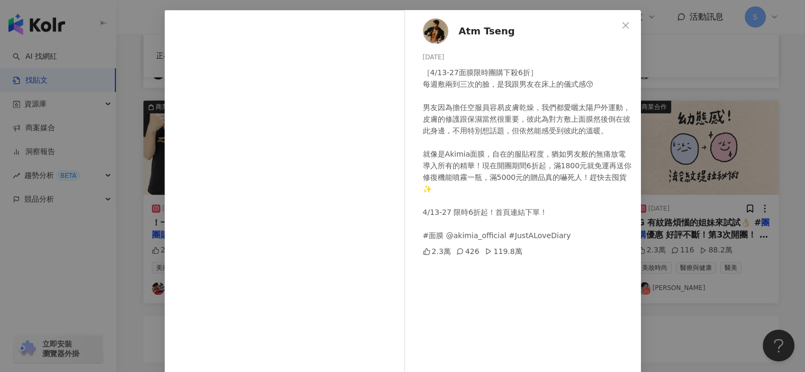
scroll to position [104, 0]
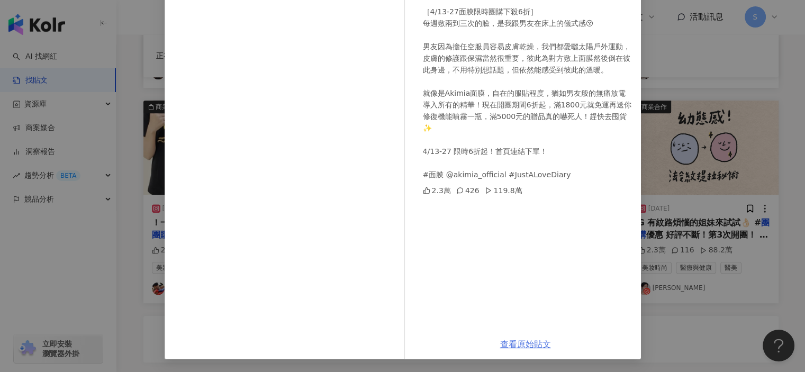
click at [522, 343] on link "查看原始貼文" at bounding box center [525, 344] width 51 height 10
click at [657, 154] on div "Atm Tseng [DATE] ［4/13-27面膜限時團購下殺6折］ 每週敷兩到三次的臉，是我跟男友在床上的儀式感😚 男友因為擔任空服員容易皮膚乾燥，我們…" at bounding box center [402, 186] width 805 height 372
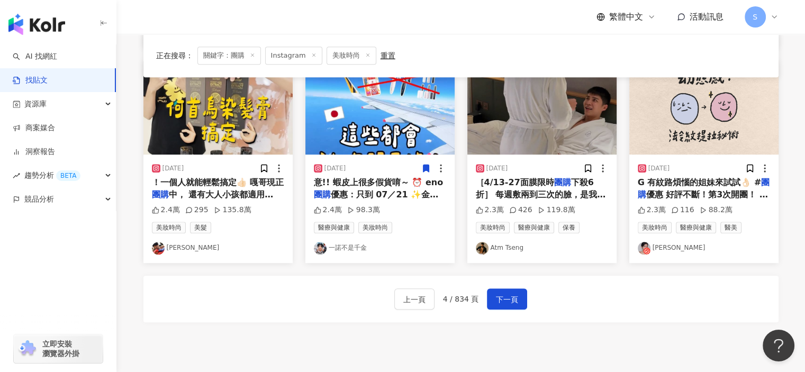
scroll to position [644, 0]
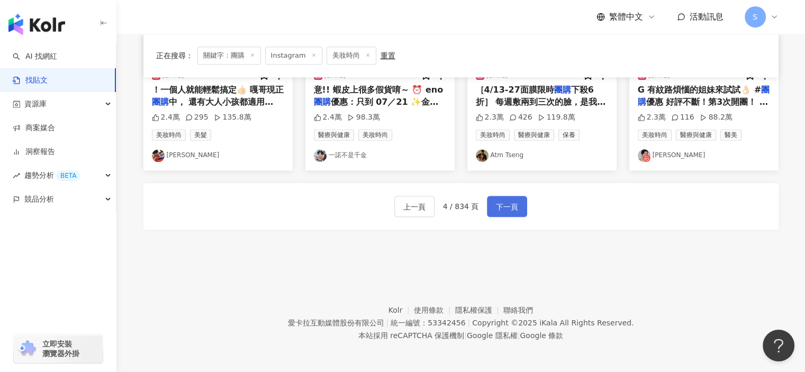
click at [513, 204] on span "下一頁" at bounding box center [507, 207] width 22 height 13
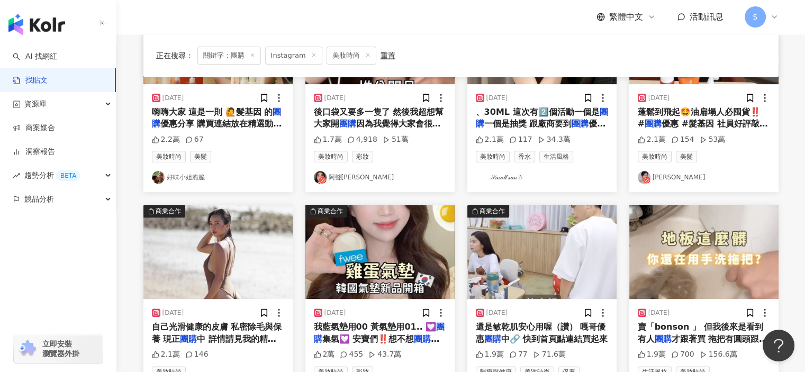
scroll to position [538, 0]
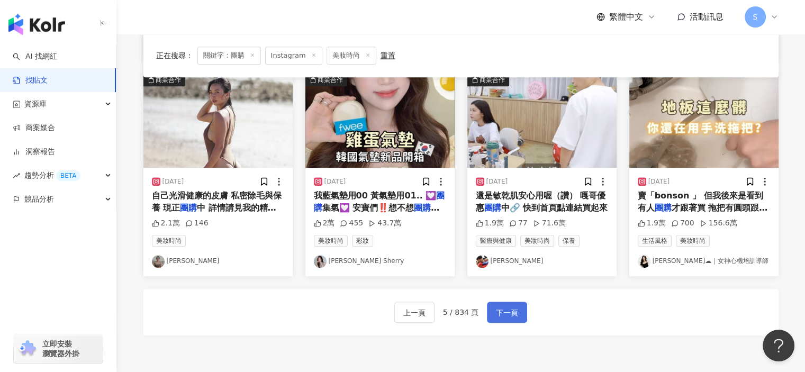
click at [510, 311] on span "下一頁" at bounding box center [507, 312] width 22 height 13
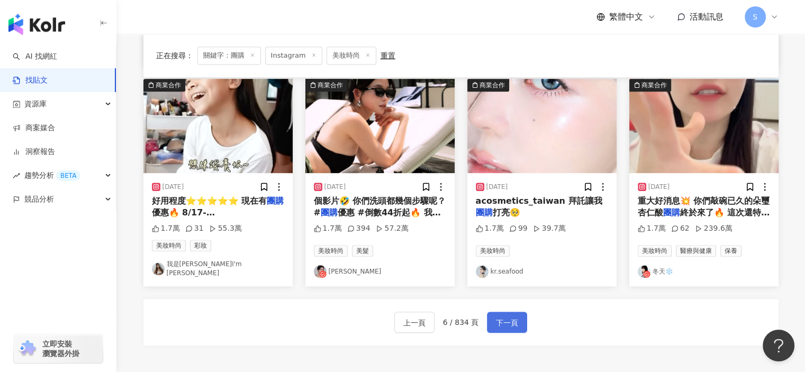
click at [505, 316] on span "下一頁" at bounding box center [507, 322] width 22 height 13
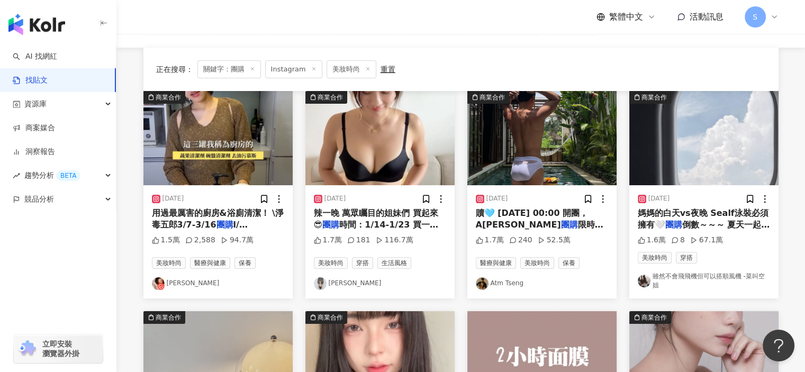
scroll to position [72, 0]
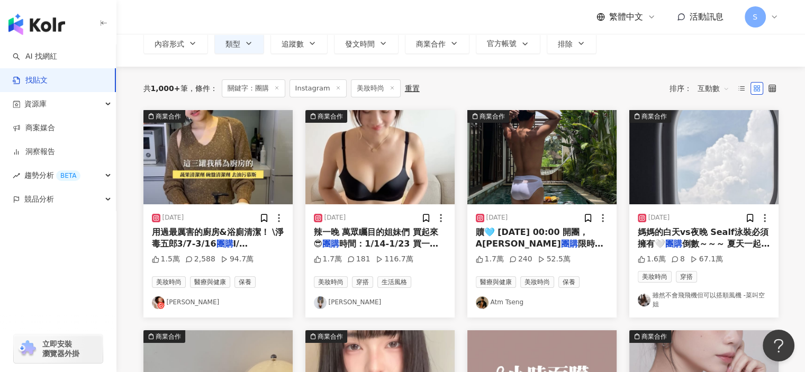
click at [254, 181] on img "button" at bounding box center [217, 157] width 149 height 94
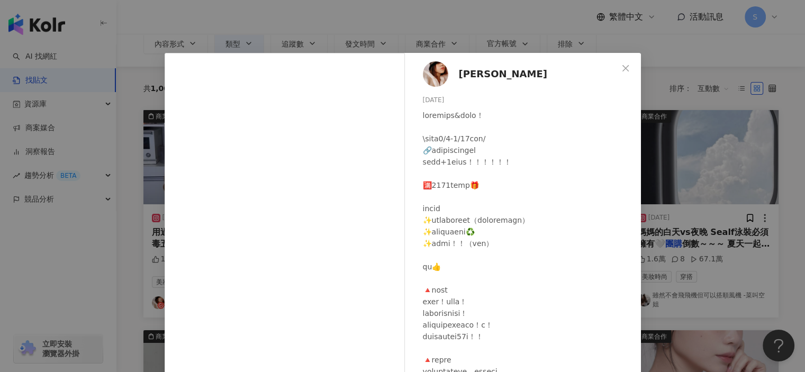
click at [718, 238] on div "[PERSON_NAME][DATE] 1.5萬 2,588 94.7萬 查看原始貼文" at bounding box center [402, 186] width 805 height 372
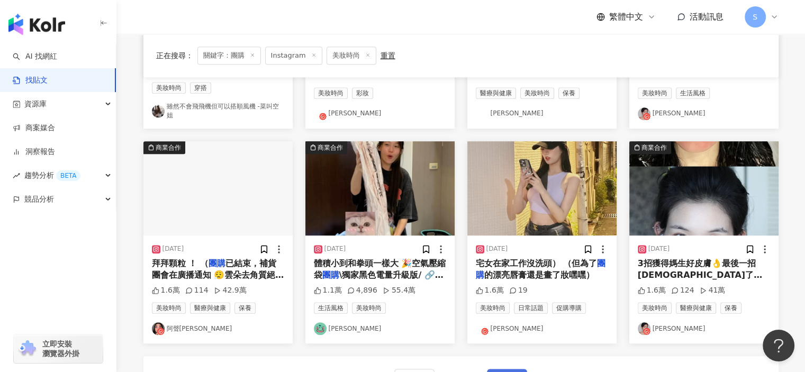
scroll to position [601, 0]
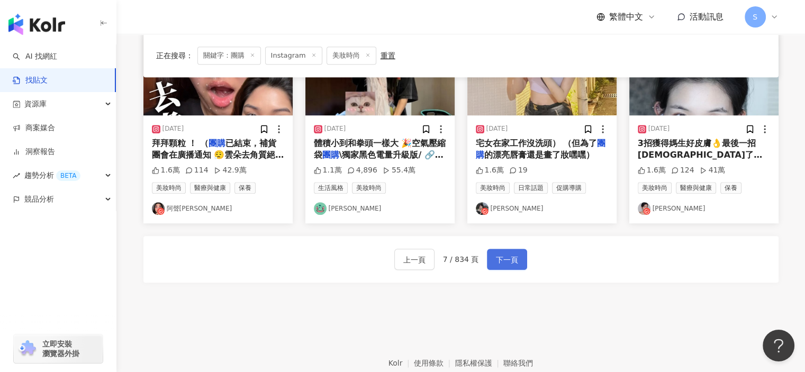
click at [510, 258] on span "下一頁" at bounding box center [507, 259] width 22 height 13
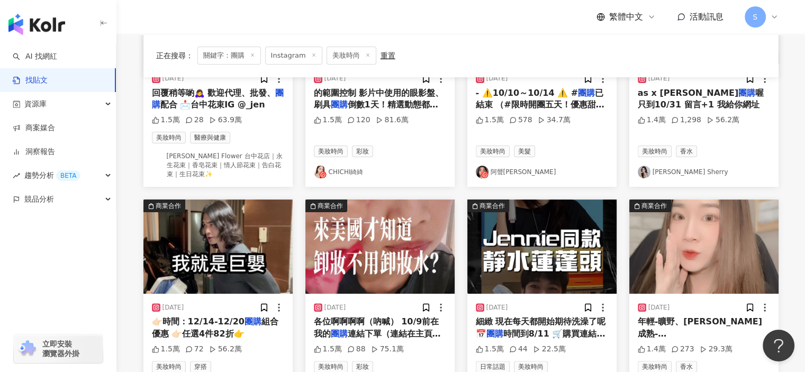
scroll to position [235, 0]
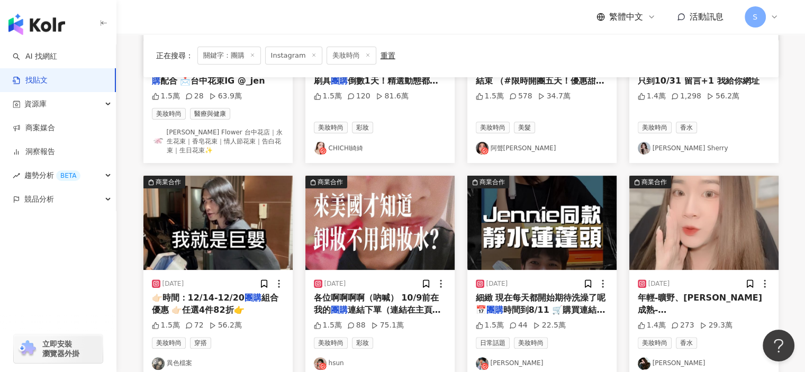
click at [432, 238] on img "button" at bounding box center [379, 223] width 149 height 94
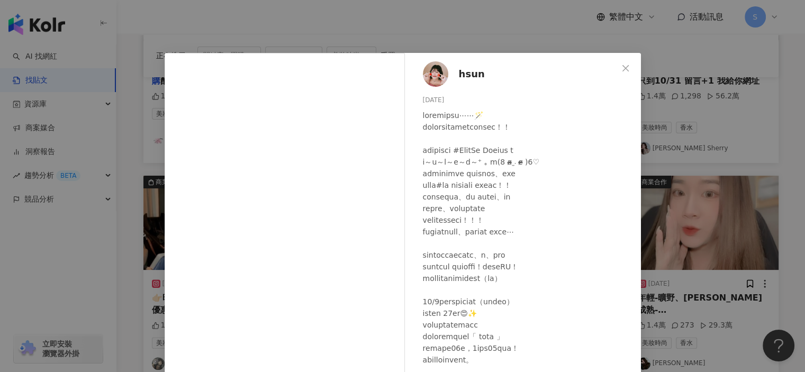
click at [681, 259] on div "hsun [DATE] 1.5萬 88 75.1萬 查看原始貼文" at bounding box center [402, 186] width 805 height 372
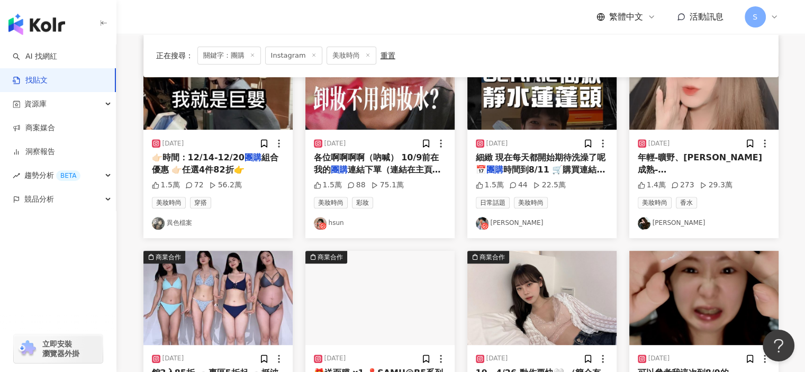
scroll to position [552, 0]
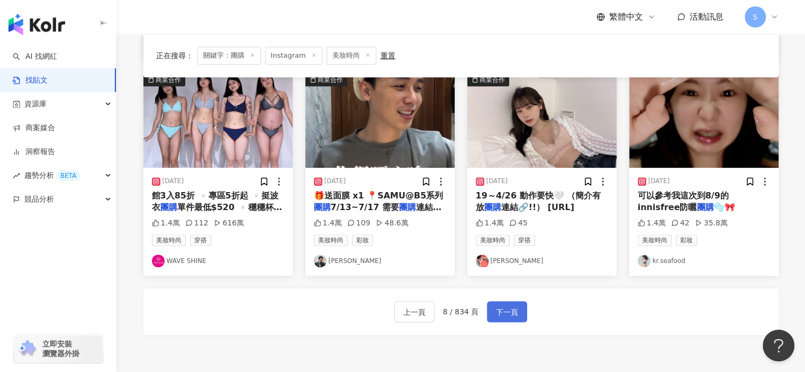
click at [514, 308] on span "下一頁" at bounding box center [507, 312] width 22 height 13
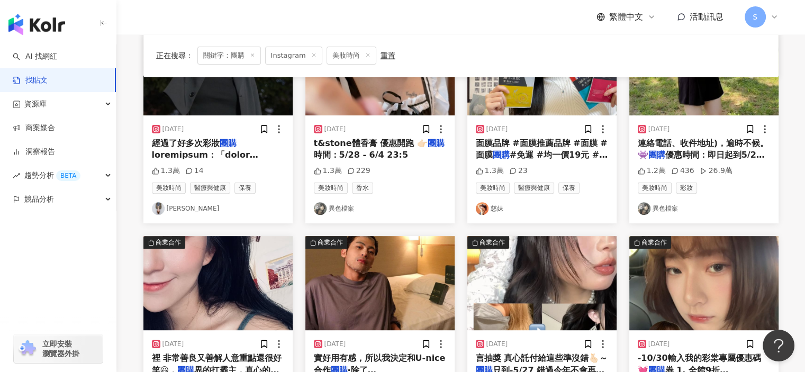
scroll to position [485, 0]
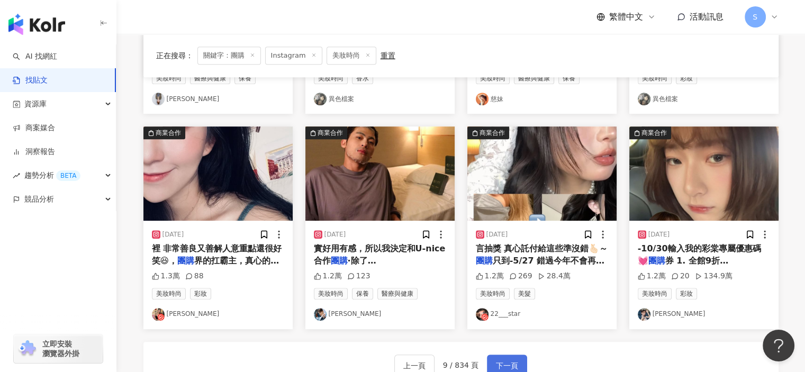
click at [506, 359] on span "下一頁" at bounding box center [507, 365] width 22 height 13
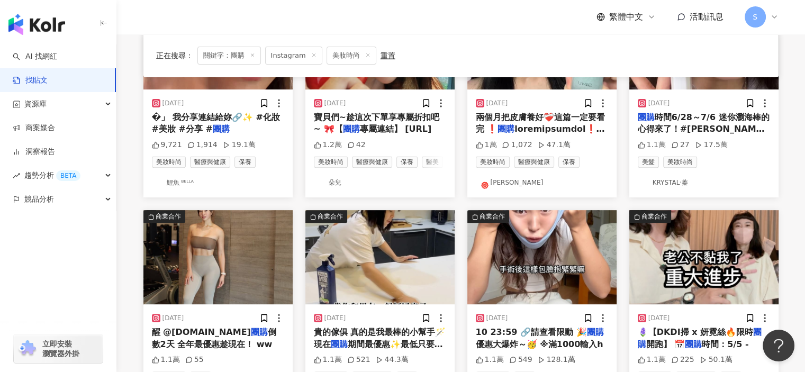
scroll to position [529, 0]
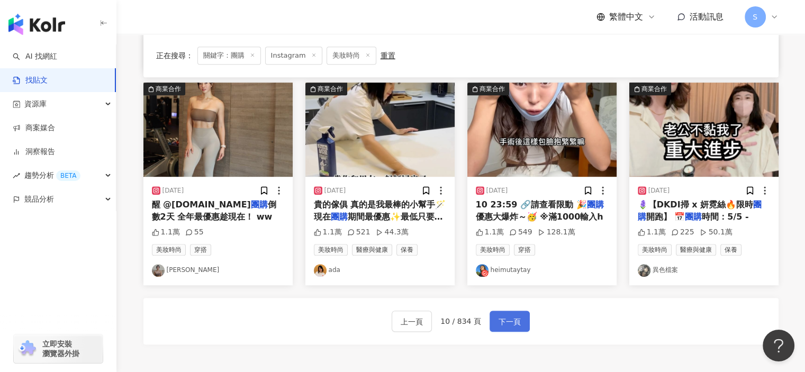
click at [508, 316] on span "下一頁" at bounding box center [509, 321] width 22 height 13
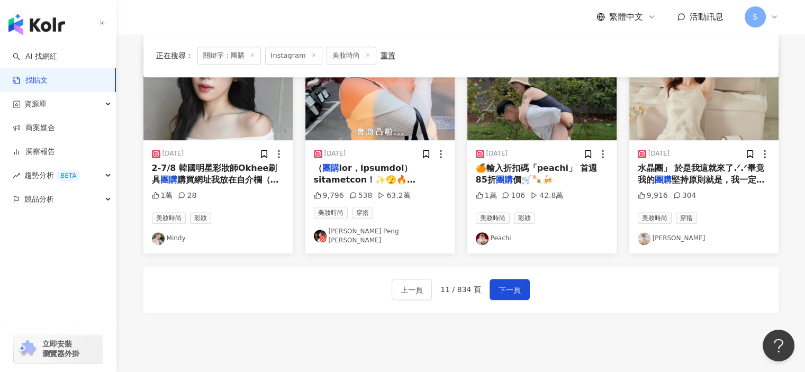
scroll to position [582, 0]
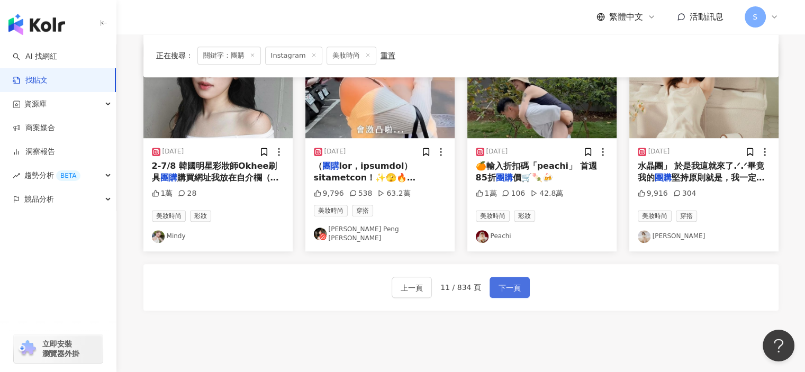
click at [517, 280] on button "下一頁" at bounding box center [509, 287] width 40 height 21
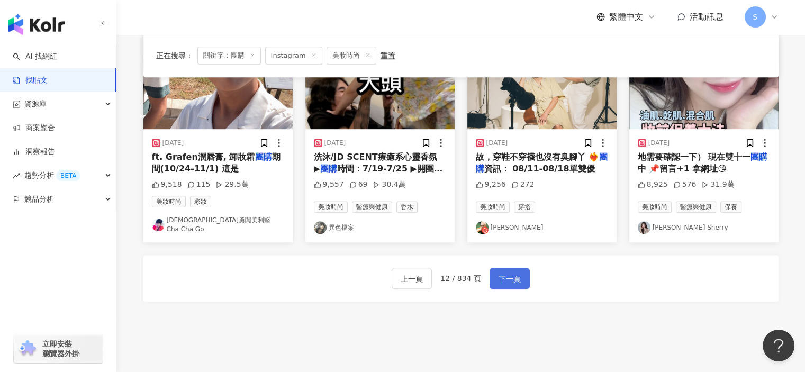
click at [518, 275] on button "下一頁" at bounding box center [509, 278] width 40 height 21
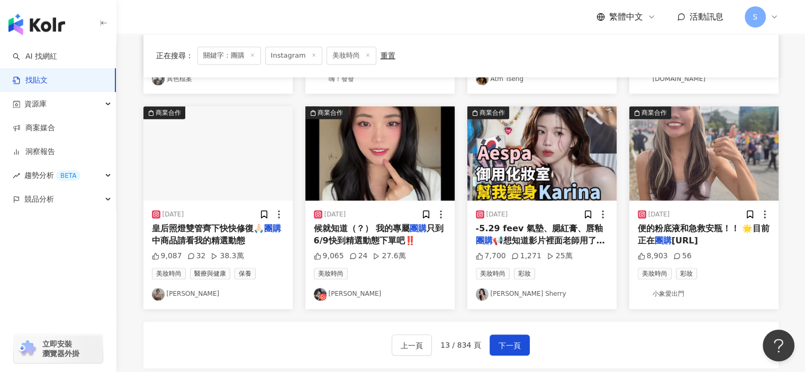
scroll to position [524, 0]
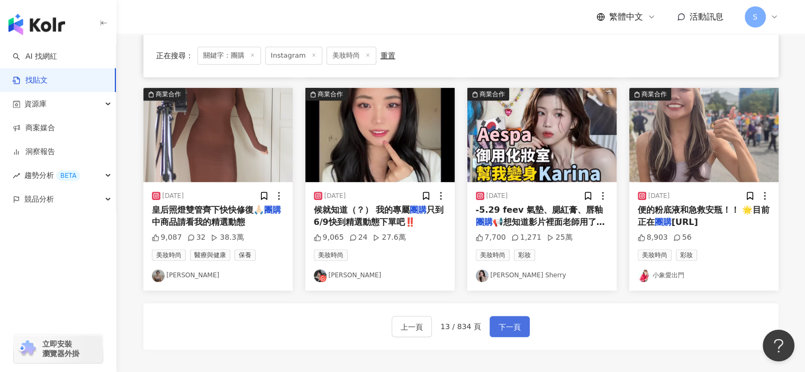
click at [513, 328] on span "下一頁" at bounding box center [509, 327] width 22 height 13
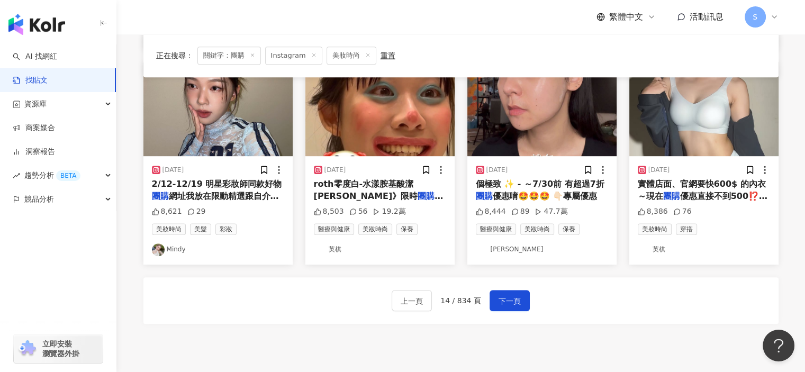
scroll to position [577, 0]
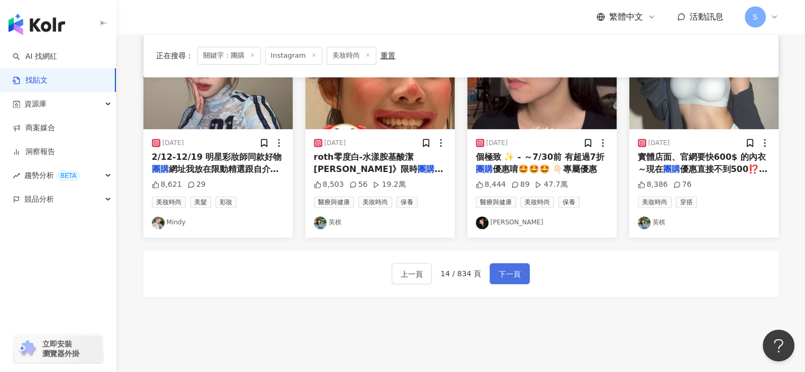
click at [495, 270] on button "下一頁" at bounding box center [509, 273] width 40 height 21
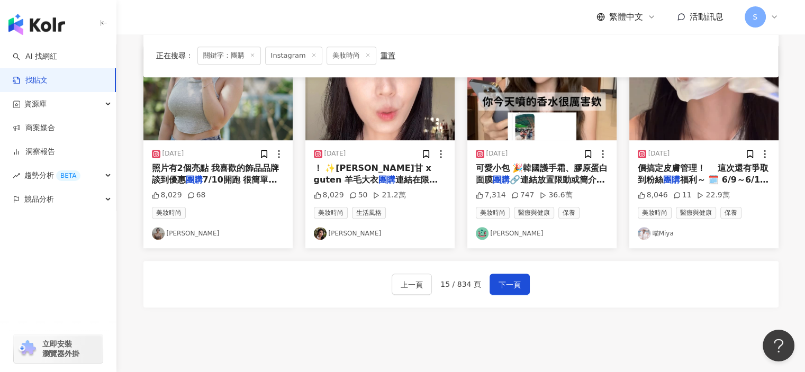
scroll to position [649, 0]
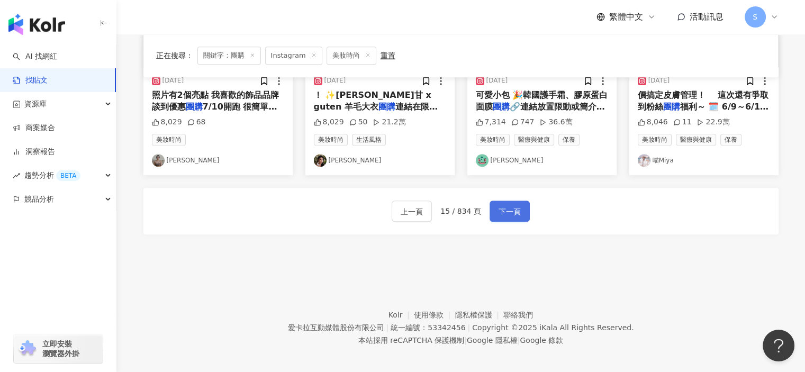
click at [491, 203] on button "下一頁" at bounding box center [509, 211] width 40 height 21
